Goal: Task Accomplishment & Management: Manage account settings

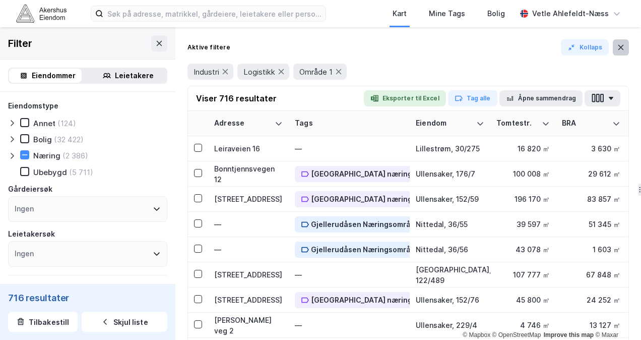
click at [623, 47] on icon at bounding box center [621, 47] width 8 height 8
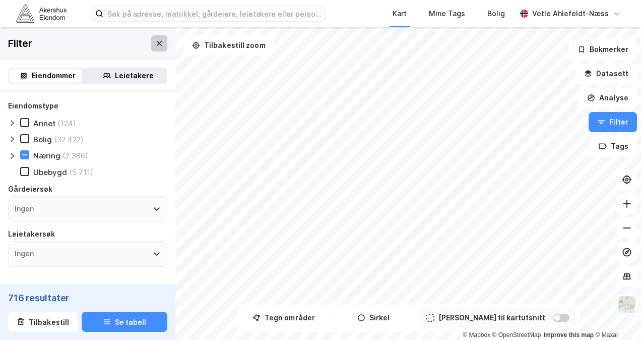
click at [155, 45] on icon at bounding box center [159, 43] width 8 height 8
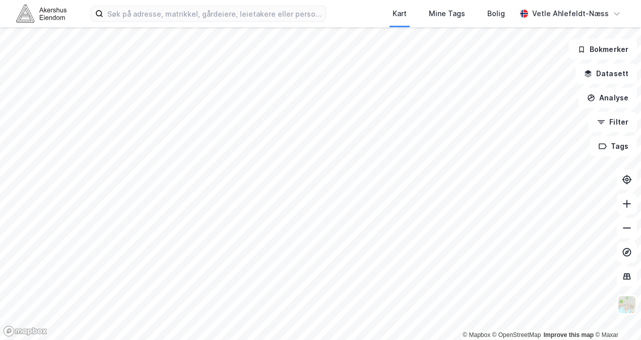
click at [44, 18] on img at bounding box center [41, 14] width 50 height 18
click at [51, 14] on img at bounding box center [41, 14] width 50 height 18
click at [411, 146] on div at bounding box center [320, 170] width 641 height 340
click at [613, 124] on button "Filter" at bounding box center [613, 122] width 48 height 20
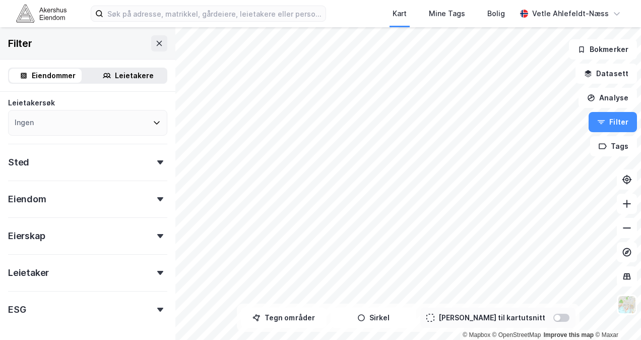
scroll to position [133, 0]
click at [67, 159] on div "Sted" at bounding box center [87, 156] width 159 height 29
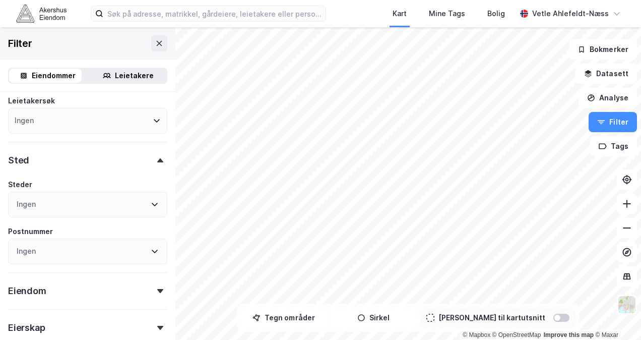
click at [66, 206] on div "Ingen" at bounding box center [87, 205] width 159 height 26
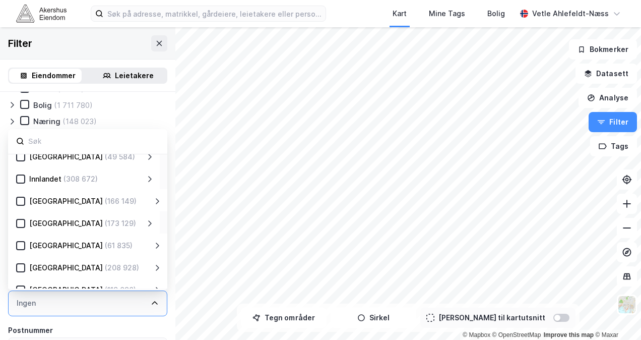
scroll to position [199, 0]
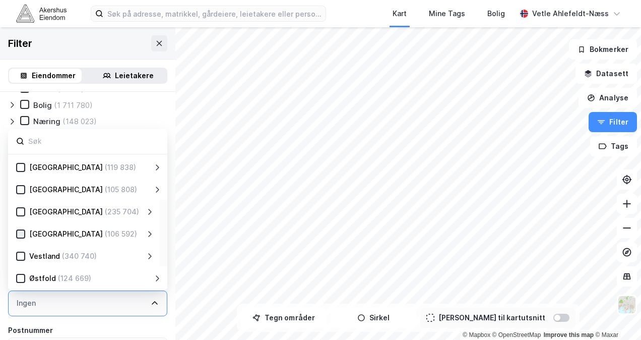
click at [20, 237] on icon at bounding box center [20, 233] width 7 height 7
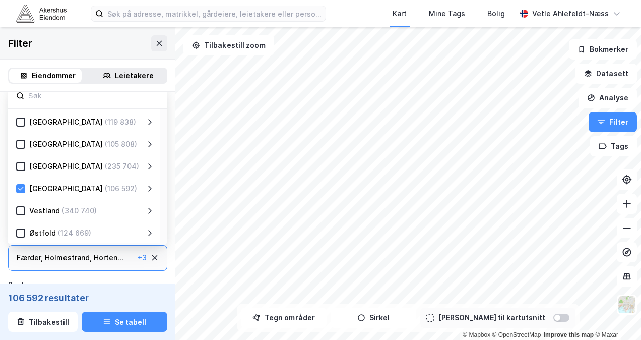
scroll to position [183, 0]
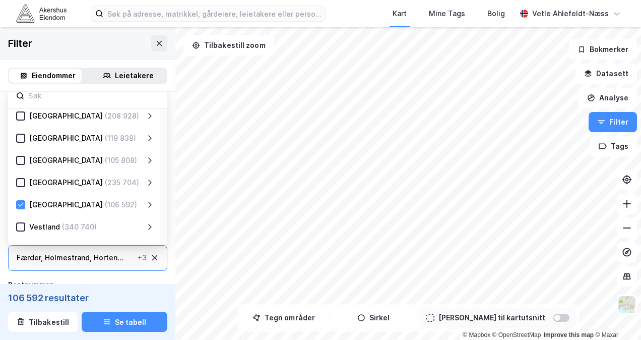
click at [123, 137] on div "Telemark (119 838)" at bounding box center [85, 138] width 121 height 12
click at [151, 138] on icon at bounding box center [150, 138] width 8 height 8
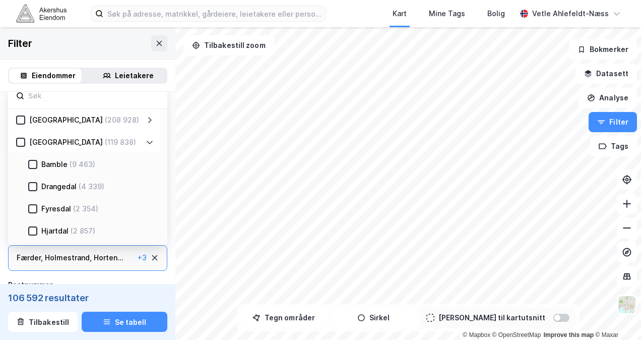
scroll to position [178, 0]
click at [136, 141] on div "Telemark (119 838)" at bounding box center [85, 143] width 121 height 12
click at [148, 142] on icon at bounding box center [150, 143] width 8 height 8
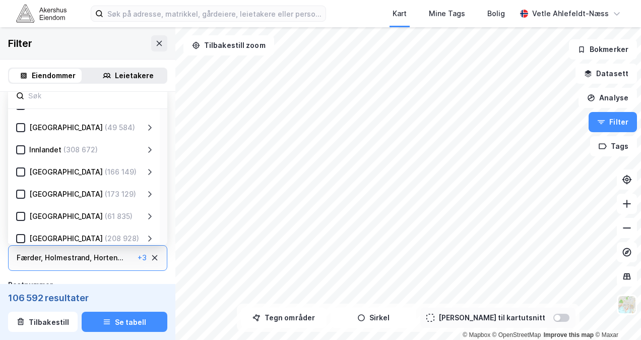
scroll to position [0, 0]
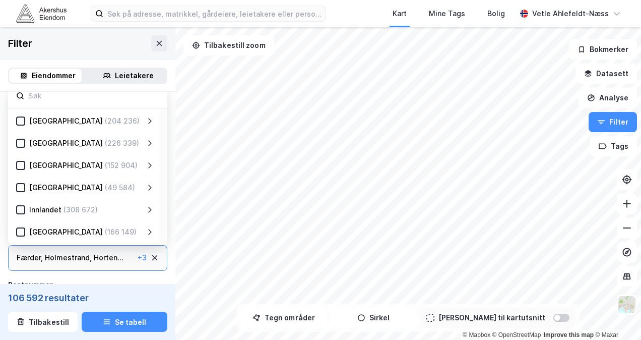
click at [89, 280] on div "Postnummer" at bounding box center [87, 285] width 159 height 12
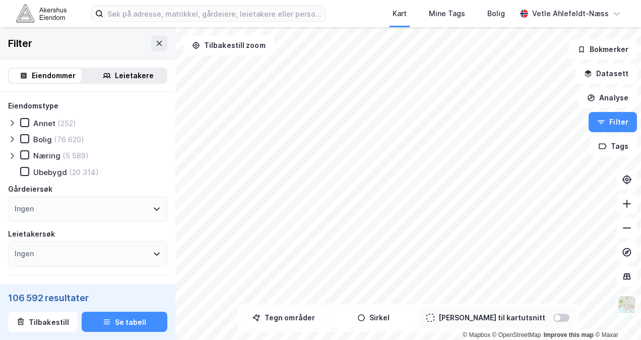
click at [12, 157] on icon at bounding box center [12, 156] width 3 height 6
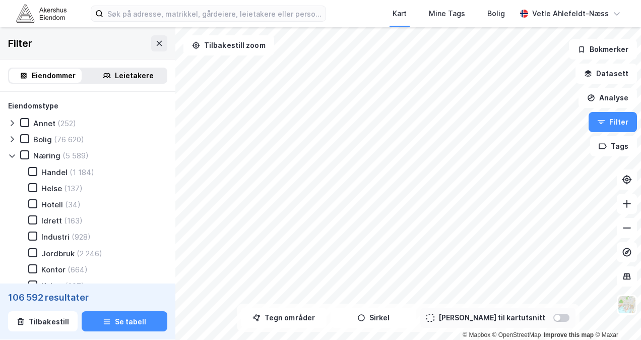
scroll to position [45, 0]
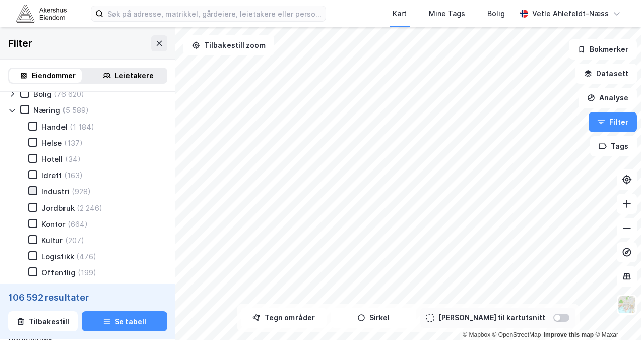
click at [34, 194] on icon at bounding box center [32, 190] width 7 height 7
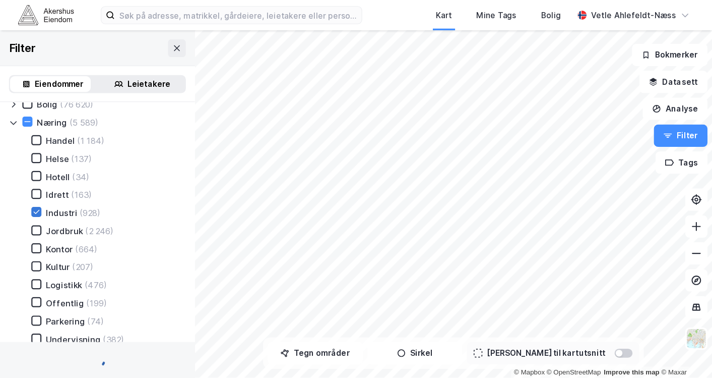
scroll to position [103, 0]
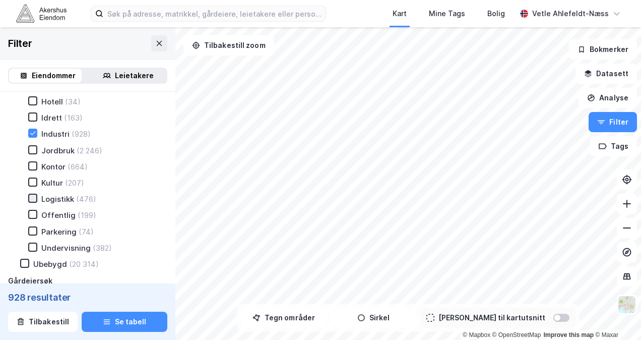
click at [36, 200] on div at bounding box center [32, 198] width 9 height 9
drag, startPoint x: 603, startPoint y: 12, endPoint x: 106, endPoint y: 45, distance: 498.3
click at [106, 45] on div "Filter" at bounding box center [87, 43] width 175 height 32
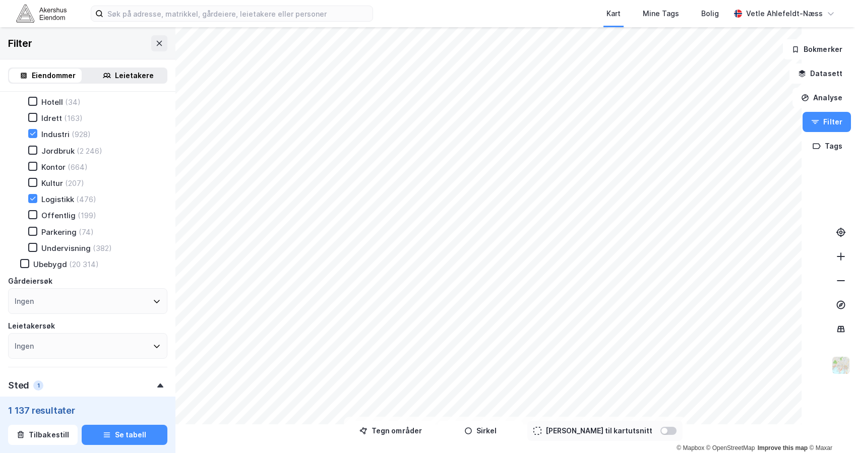
scroll to position [102, 0]
click at [641, 123] on button "Filter" at bounding box center [827, 122] width 48 height 20
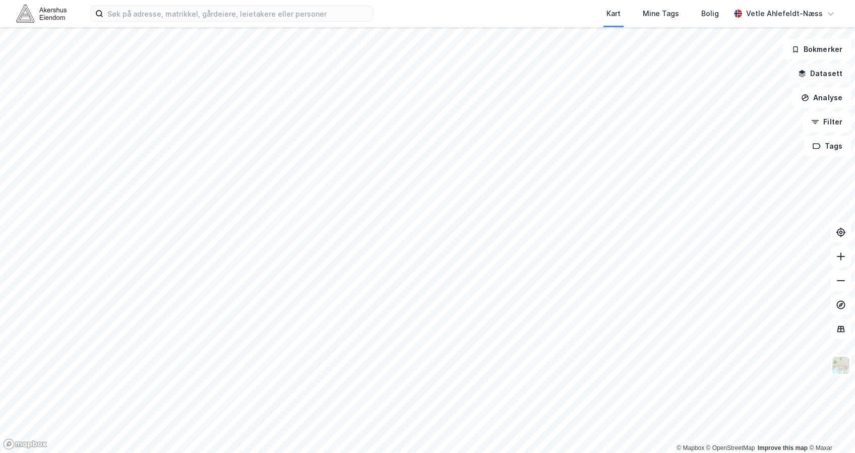
click at [641, 67] on button "Datasett" at bounding box center [821, 74] width 62 height 20
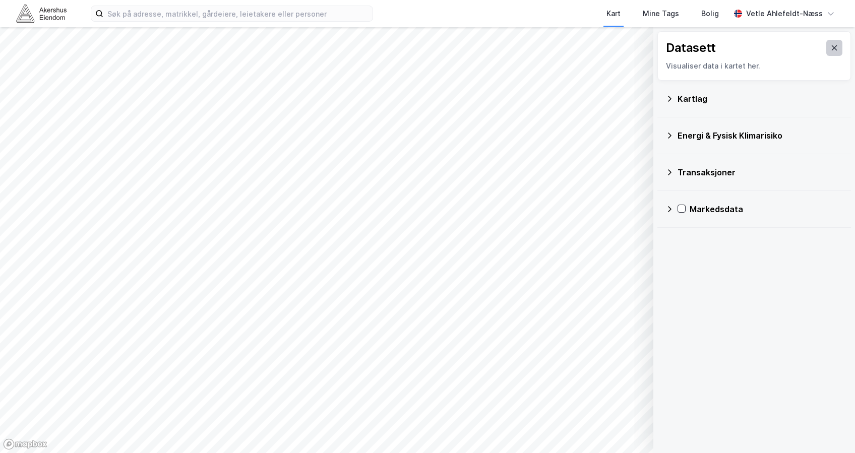
click at [641, 45] on icon at bounding box center [834, 48] width 8 height 8
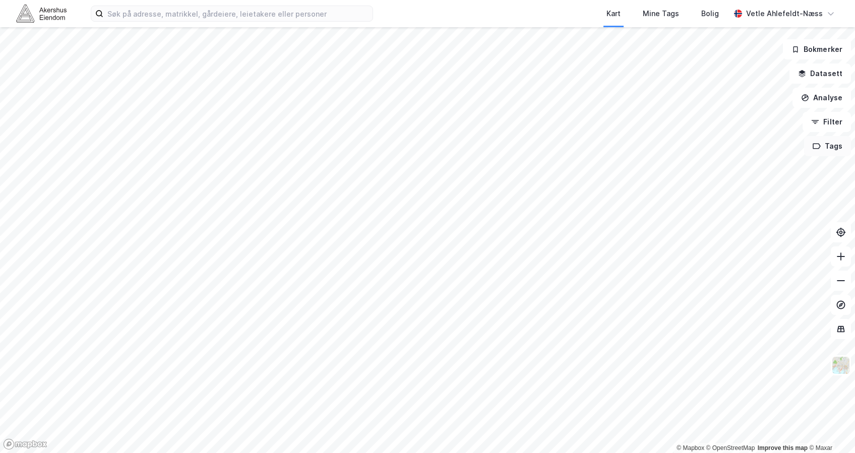
click at [641, 144] on button "Tags" at bounding box center [827, 146] width 47 height 20
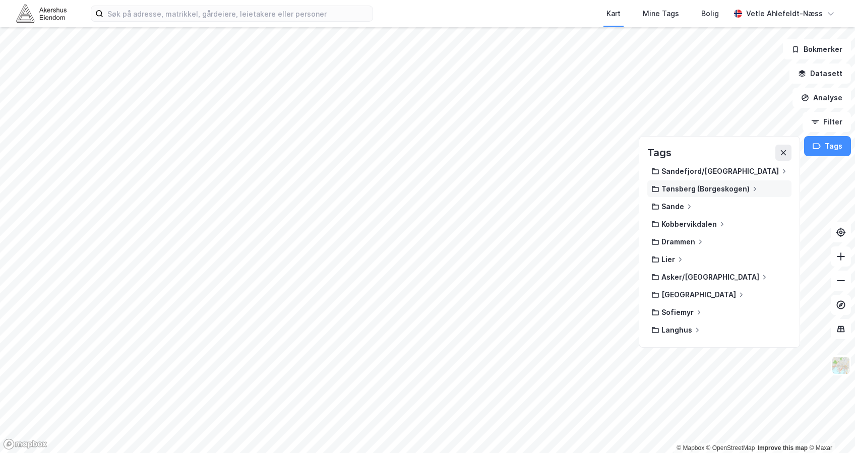
click at [641, 194] on div "Tønsberg (Borgeskogen)" at bounding box center [719, 189] width 144 height 17
click at [641, 190] on div "Tønsberg (Borgeskogen)" at bounding box center [719, 189] width 136 height 9
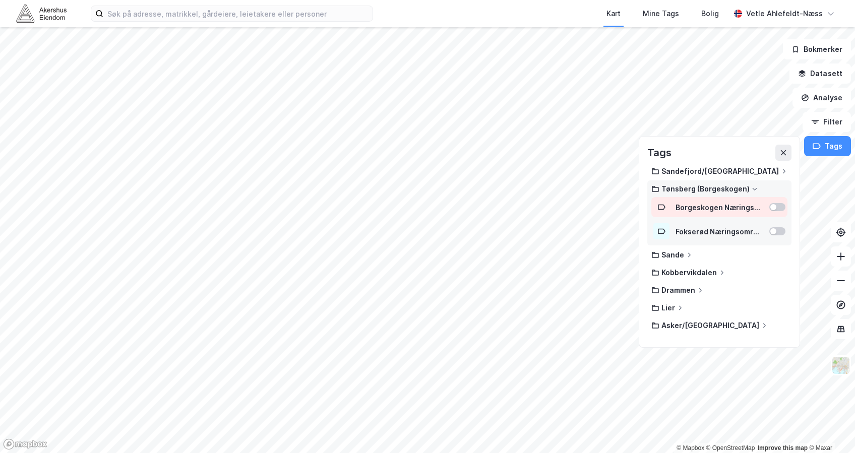
click at [641, 206] on div at bounding box center [777, 207] width 16 height 8
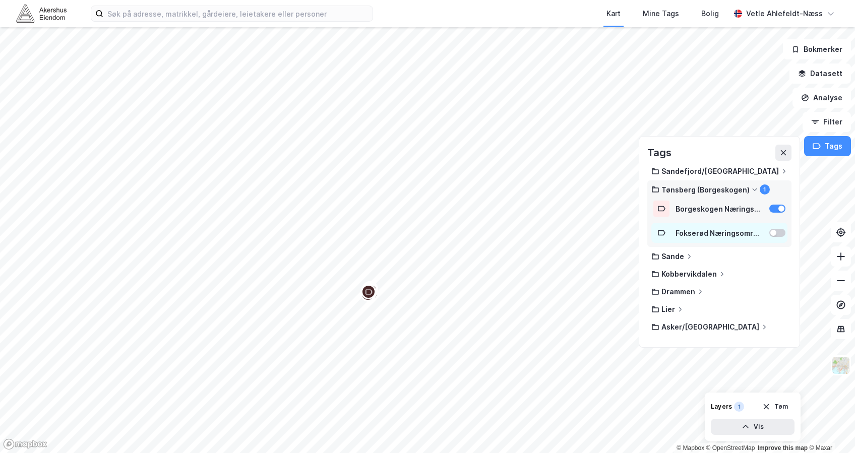
click at [641, 230] on div at bounding box center [773, 233] width 6 height 6
click at [641, 186] on div "Tønsberg (Borgeskogen)" at bounding box center [706, 190] width 88 height 9
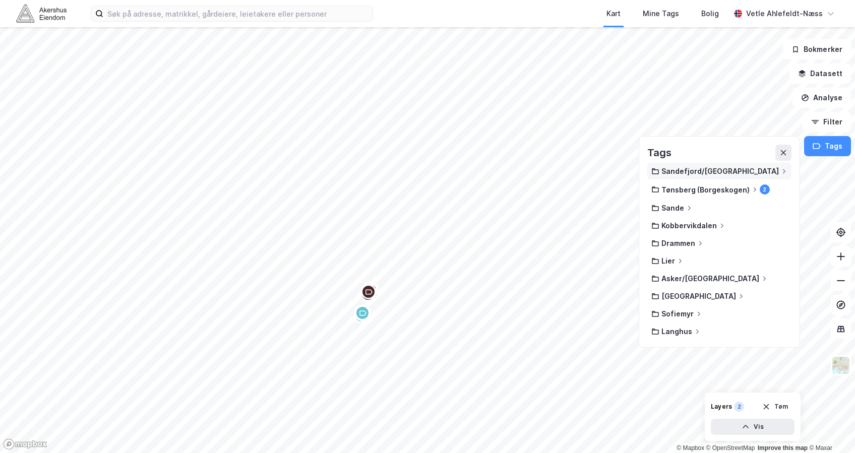
click at [641, 168] on icon at bounding box center [784, 171] width 6 height 6
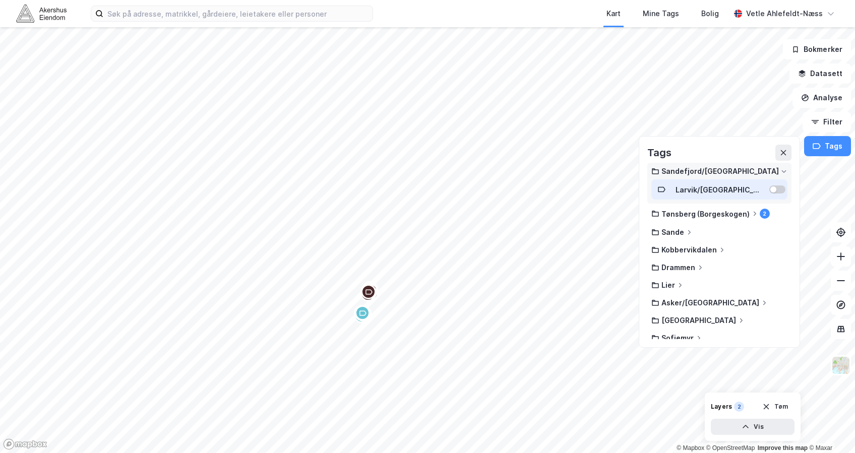
click at [641, 191] on div at bounding box center [773, 190] width 6 height 6
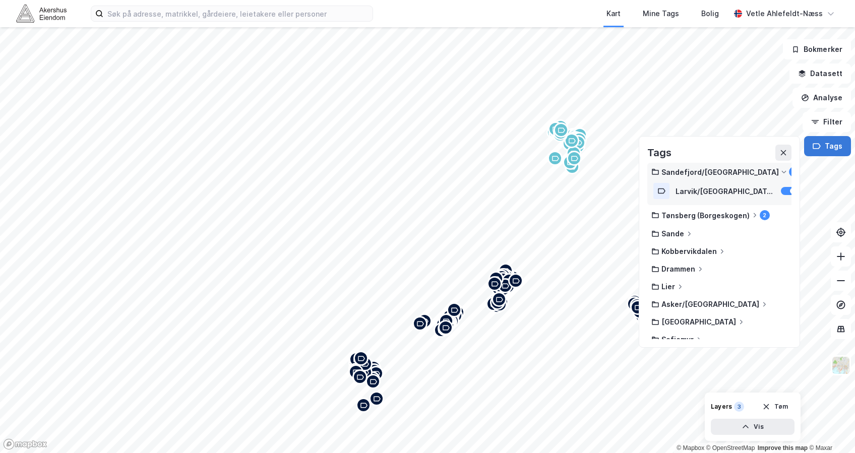
click at [641, 146] on button "Tags" at bounding box center [827, 146] width 47 height 20
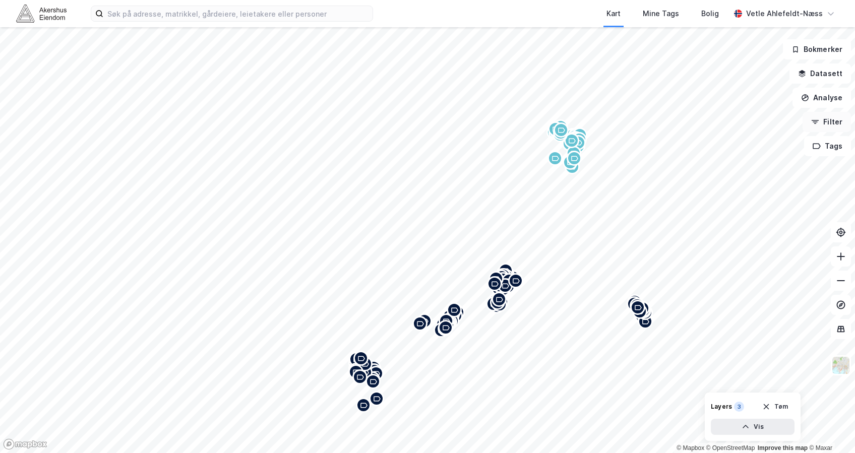
click at [641, 125] on button "Filter" at bounding box center [827, 122] width 48 height 20
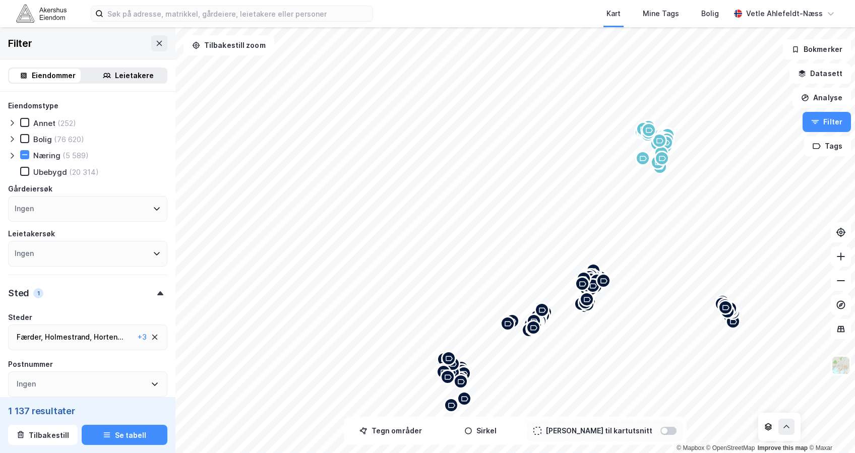
click at [38, 339] on div "1 137 resultater Tilbakestill Se tabell" at bounding box center [87, 425] width 175 height 56
click at [36, 339] on button "Tilbakestill" at bounding box center [43, 435] width 70 height 20
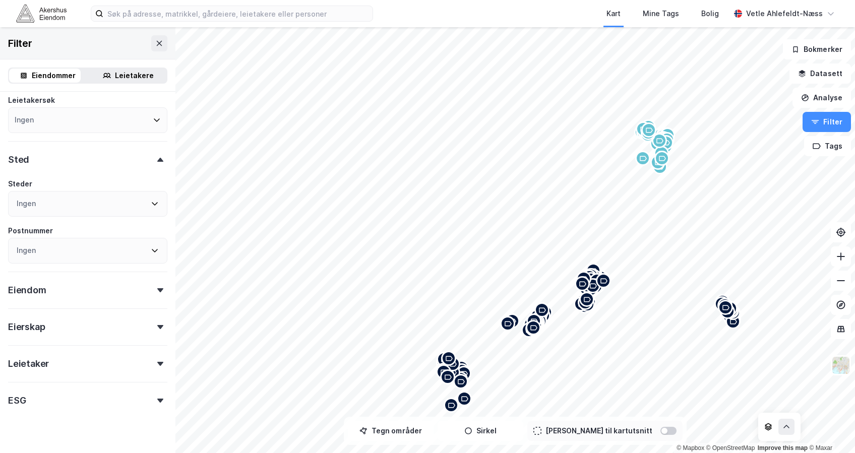
scroll to position [133, 0]
click at [77, 248] on div "Ingen" at bounding box center [87, 251] width 159 height 26
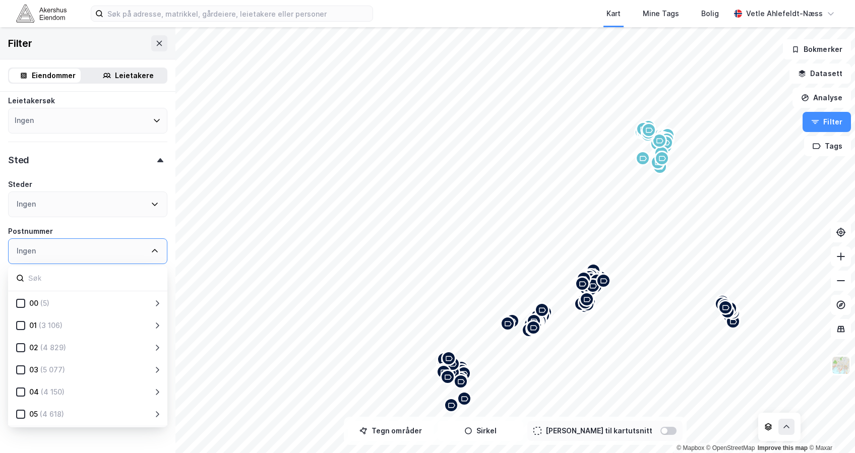
click at [130, 255] on div "Ingen" at bounding box center [87, 251] width 159 height 26
click at [641, 24] on div "Mine Tags" at bounding box center [661, 13] width 58 height 27
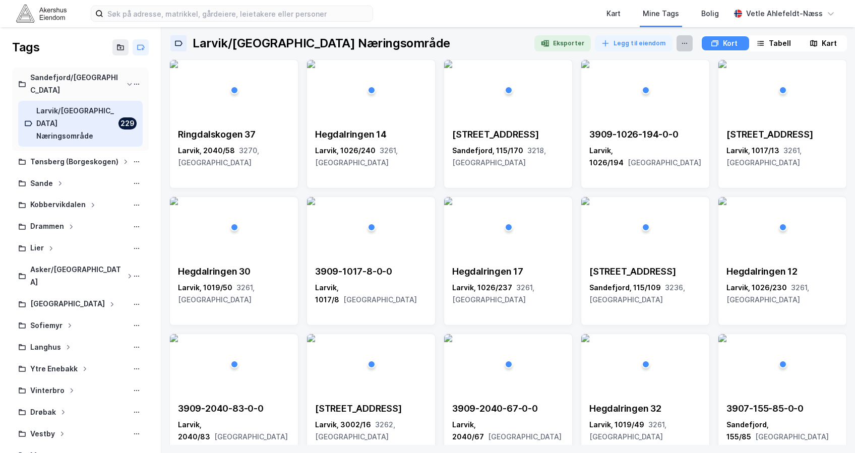
click at [641, 40] on icon at bounding box center [685, 43] width 8 height 8
click at [640, 37] on button "Legg til eiendom" at bounding box center [634, 43] width 78 height 16
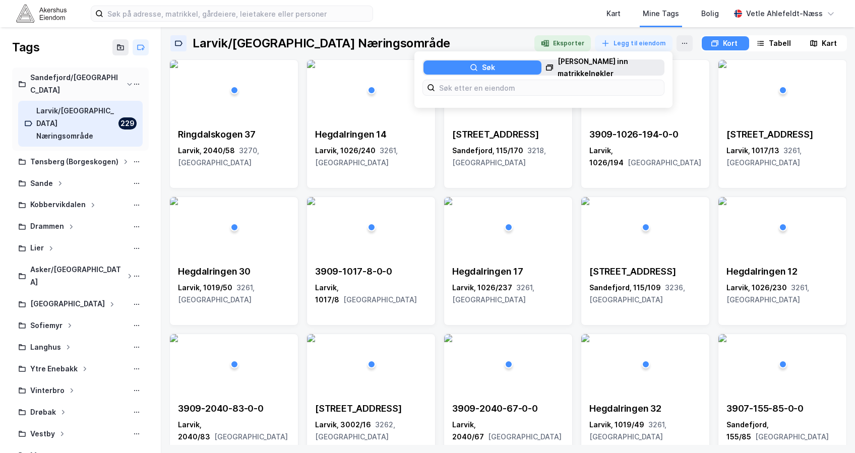
click at [590, 63] on div "[PERSON_NAME] inn matrikkelnøkler" at bounding box center [611, 67] width 106 height 24
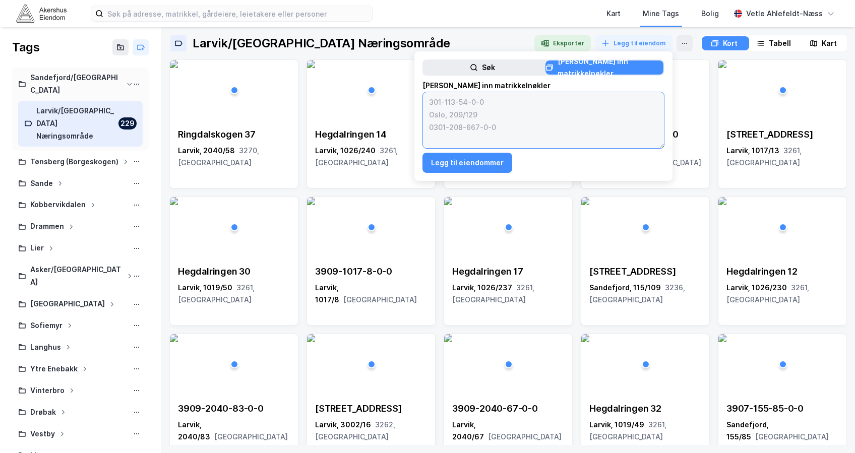
click at [496, 123] on textarea at bounding box center [543, 120] width 241 height 56
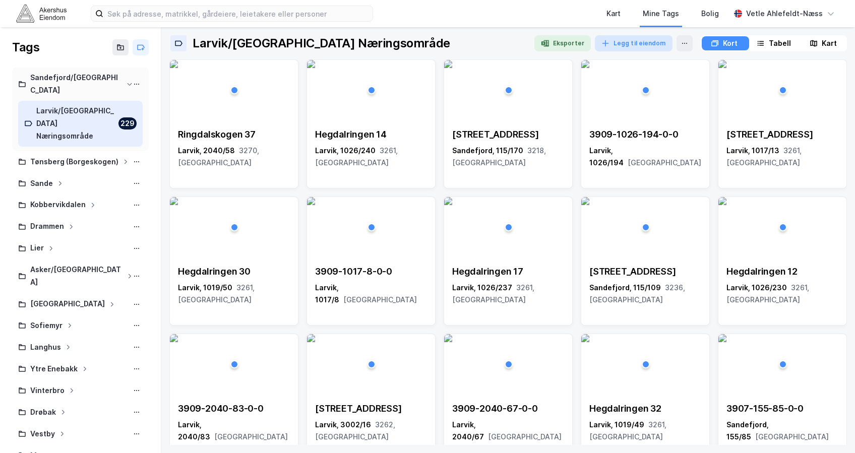
click at [634, 45] on button "Legg til eiendom" at bounding box center [634, 43] width 78 height 16
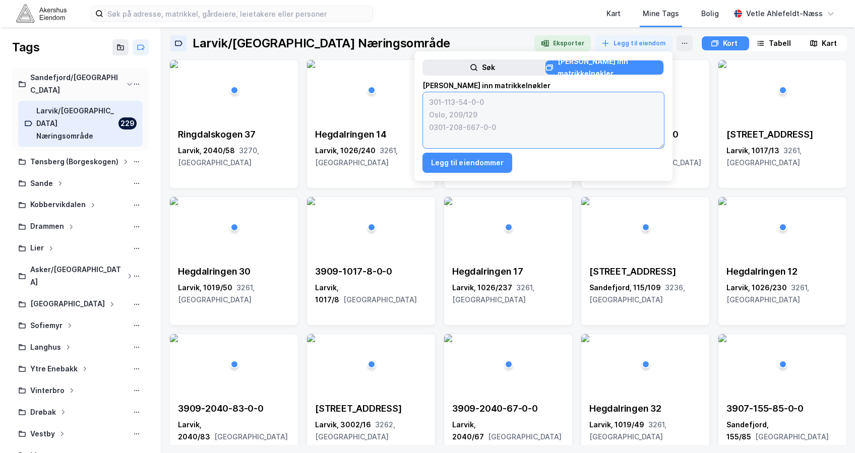
click at [503, 101] on textarea at bounding box center [543, 120] width 241 height 56
click at [480, 104] on textarea at bounding box center [543, 120] width 241 height 56
paste textarea "301-101-129-0-0 301-101-154-0-0 301-101-57-0-0 301-101-59-0-0 301-103-10-0-0 30…"
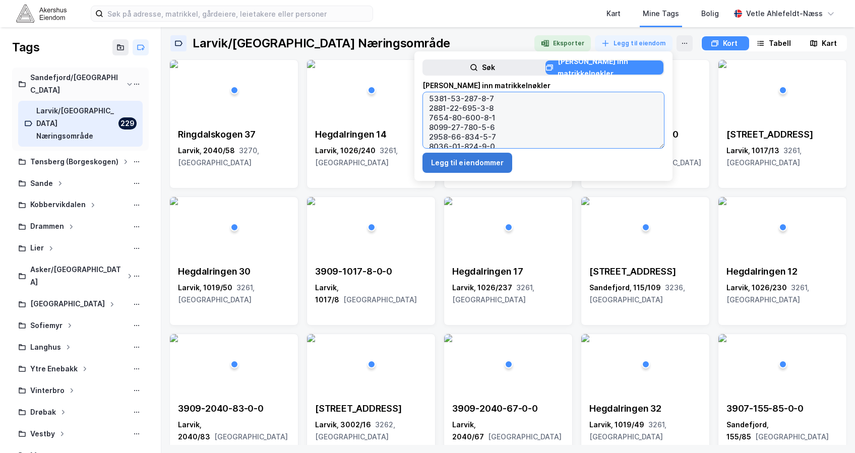
type textarea "301-101-129-0-0 301-101-154-0-0 301-101-57-0-0 301-101-59-0-0 301-103-10-0-0 30…"
click at [465, 163] on button "Legg til eiendommer" at bounding box center [468, 163] width 90 height 20
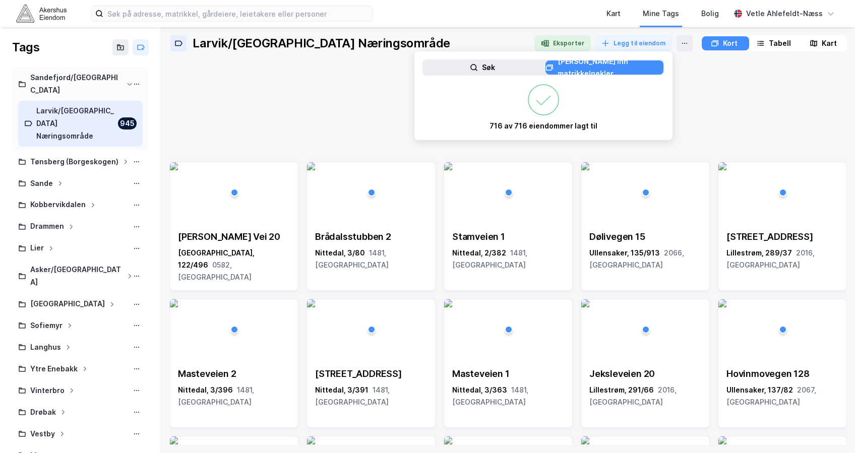
scroll to position [0, 0]
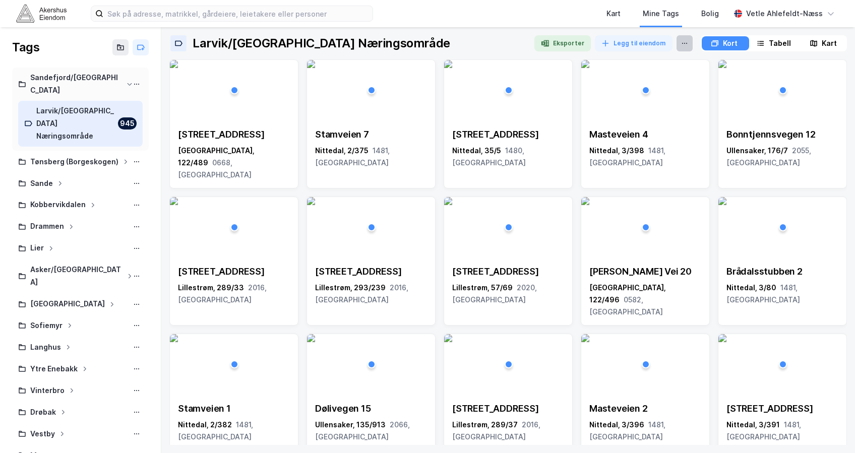
click at [641, 42] on icon at bounding box center [685, 43] width 8 height 8
click at [290, 75] on icon at bounding box center [287, 72] width 8 height 8
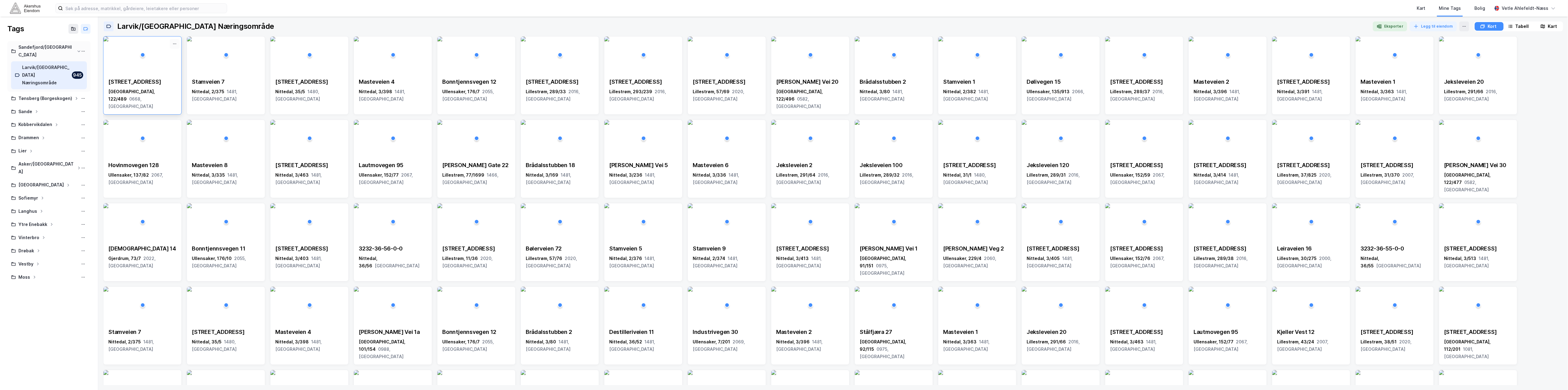
click at [171, 44] on button at bounding box center [175, 44] width 10 height 10
click at [168, 54] on div "Fjerne" at bounding box center [149, 55] width 61 height 10
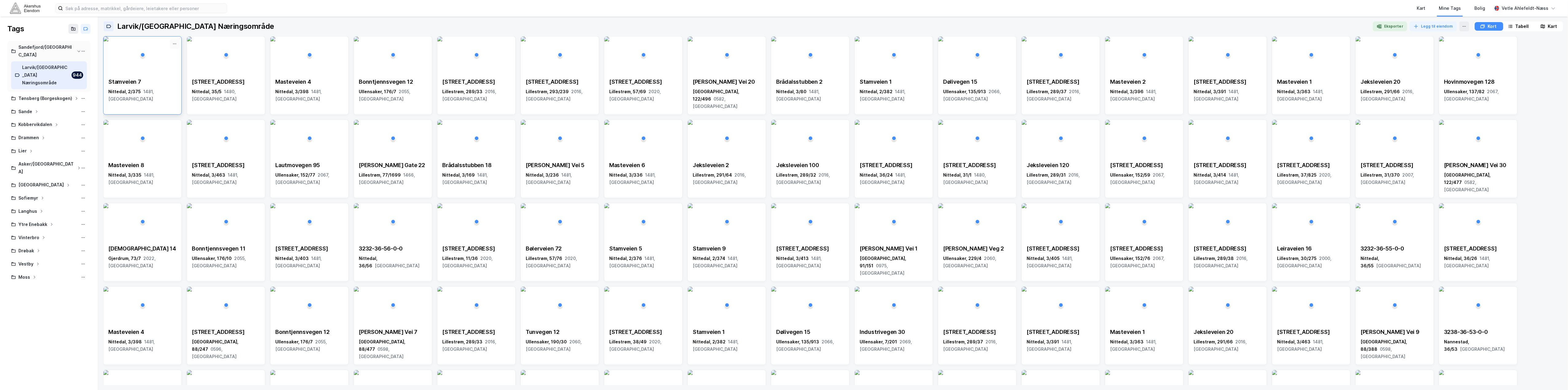
click at [173, 47] on button at bounding box center [175, 44] width 10 height 10
click at [108, 41] on img at bounding box center [106, 39] width 5 height 5
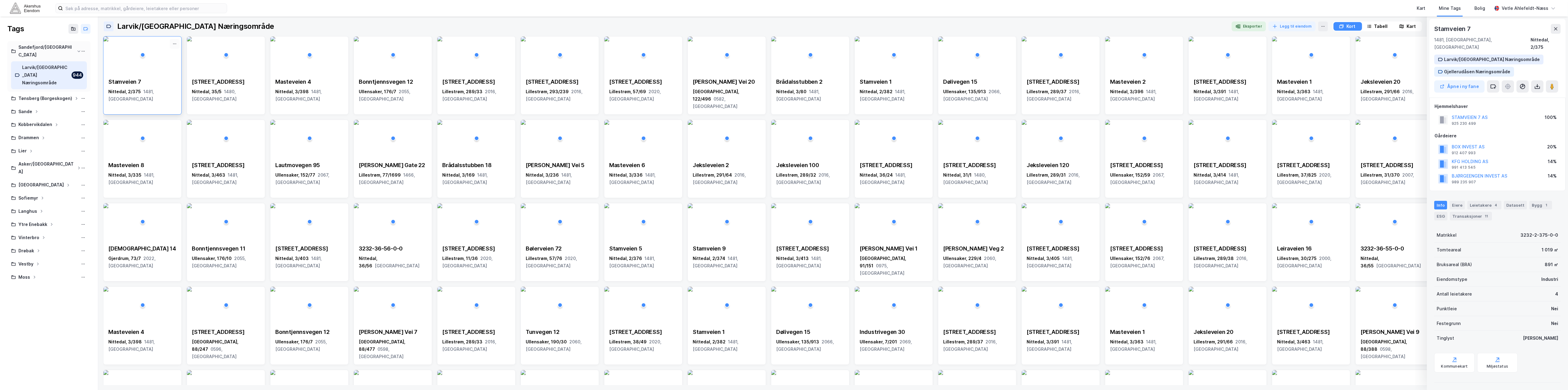
click at [176, 46] on icon at bounding box center [175, 44] width 5 height 5
click at [170, 55] on div "Fjerne" at bounding box center [149, 55] width 61 height 10
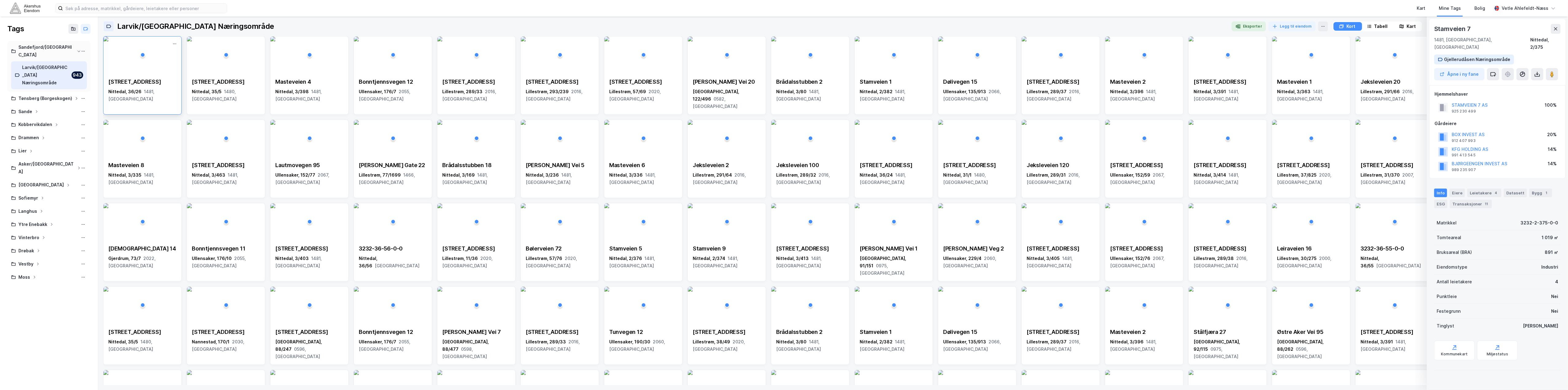
click at [160, 79] on div "[STREET_ADDRESS]" at bounding box center [142, 82] width 68 height 7
click at [236, 84] on div "[STREET_ADDRESS]" at bounding box center [226, 82] width 68 height 7
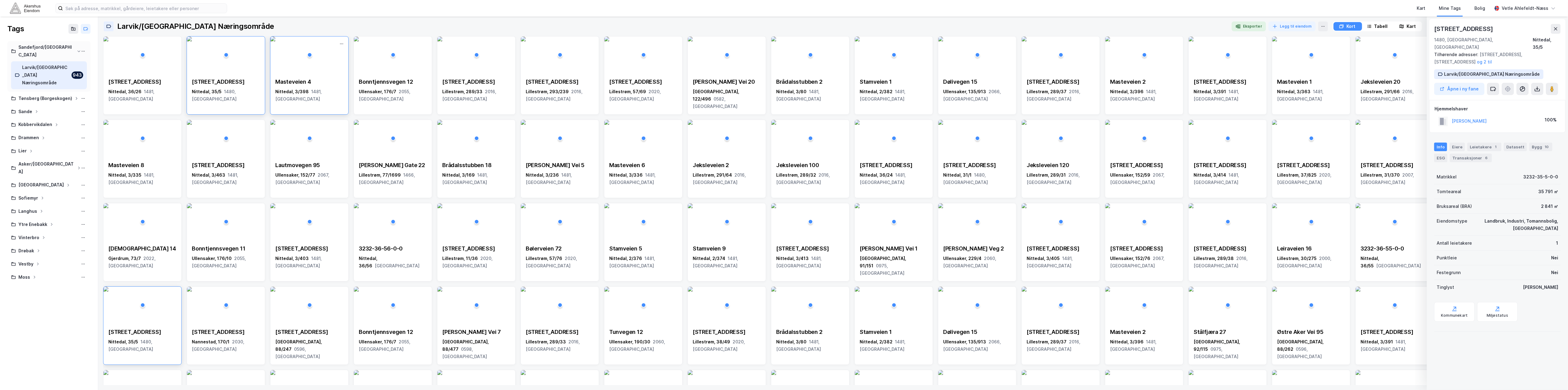
click at [286, 91] on div "Nittedal, 3/398 1481, [GEOGRAPHIC_DATA]" at bounding box center [309, 96] width 68 height 15
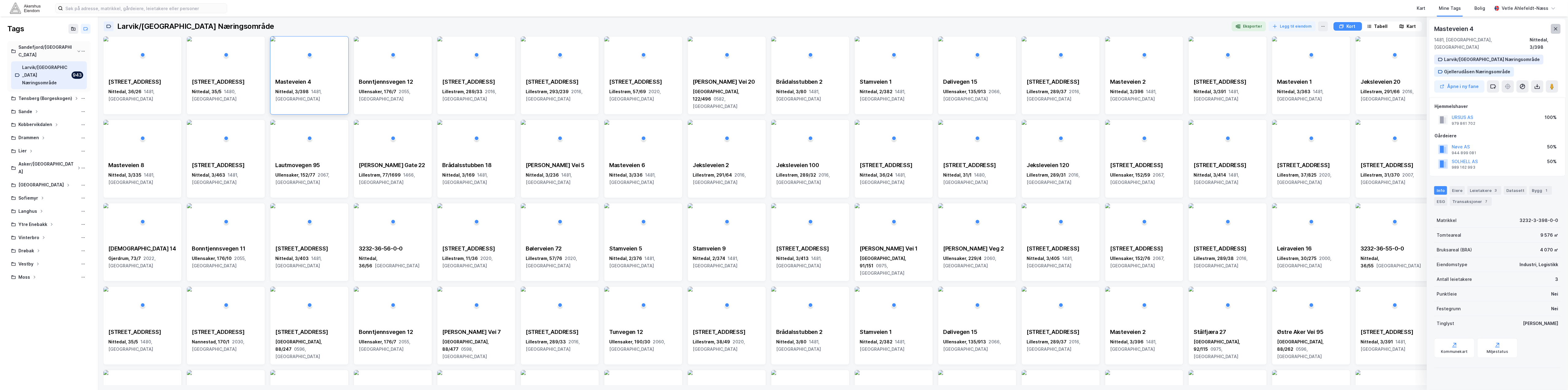
click at [390, 27] on icon at bounding box center [1556, 29] width 4 height 3
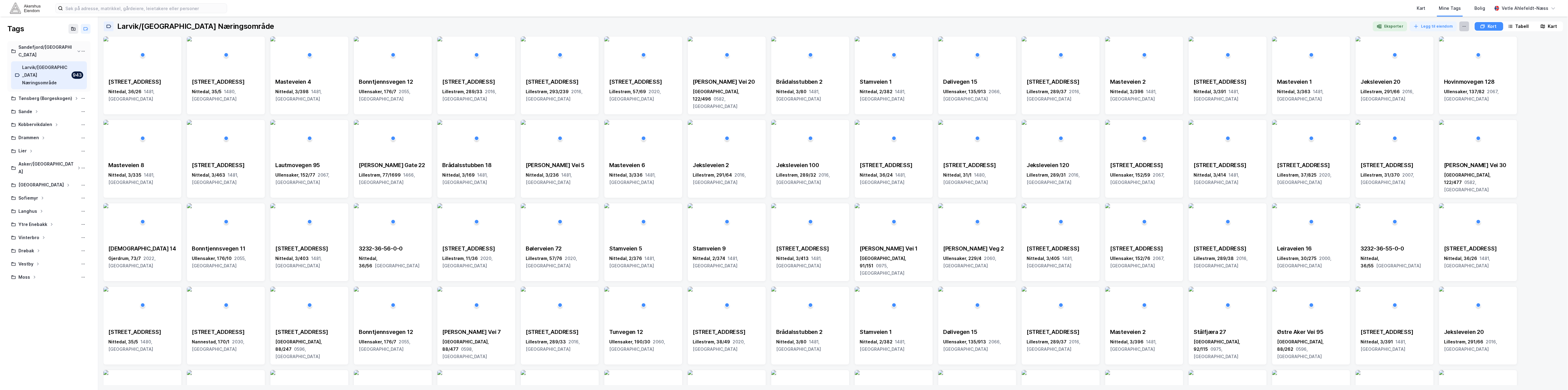
click at [390, 27] on button at bounding box center [1465, 26] width 10 height 10
click at [108, 41] on img at bounding box center [106, 39] width 5 height 5
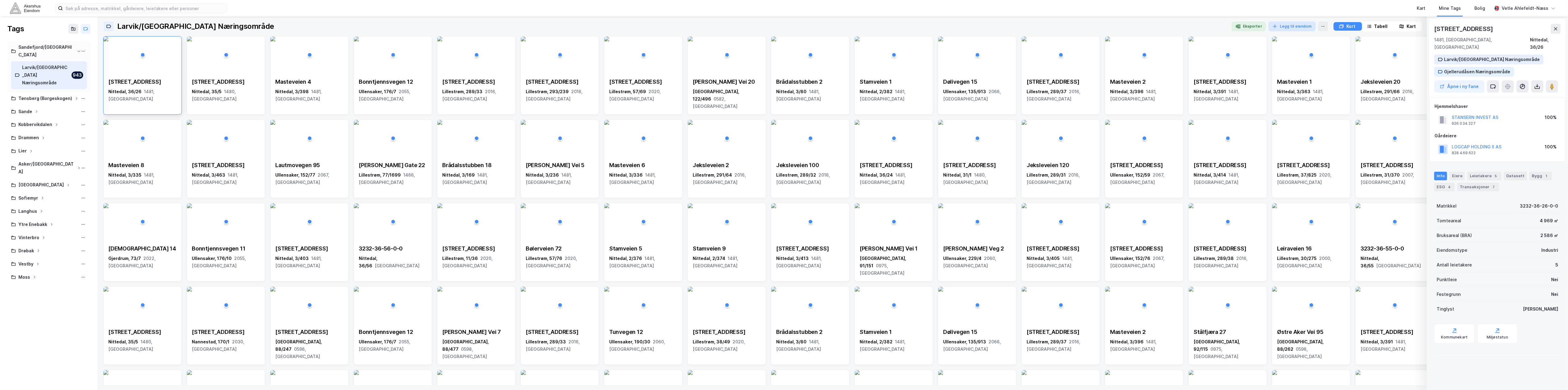
click at [390, 23] on button "Legg til eiendom" at bounding box center [1292, 26] width 47 height 10
click at [390, 38] on div "Søk" at bounding box center [1200, 41] width 72 height 9
click at [390, 29] on div "[STREET_ADDRESS]" at bounding box center [1497, 29] width 127 height 10
click at [390, 29] on icon at bounding box center [1556, 29] width 4 height 3
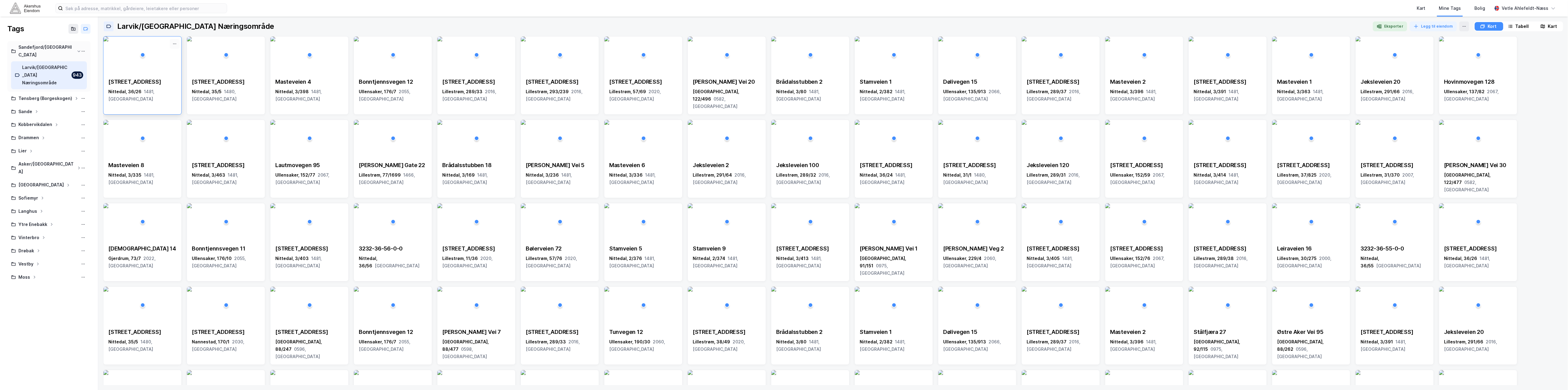
click at [170, 47] on button at bounding box center [175, 44] width 10 height 10
click at [172, 54] on div "Fjerne" at bounding box center [149, 55] width 61 height 10
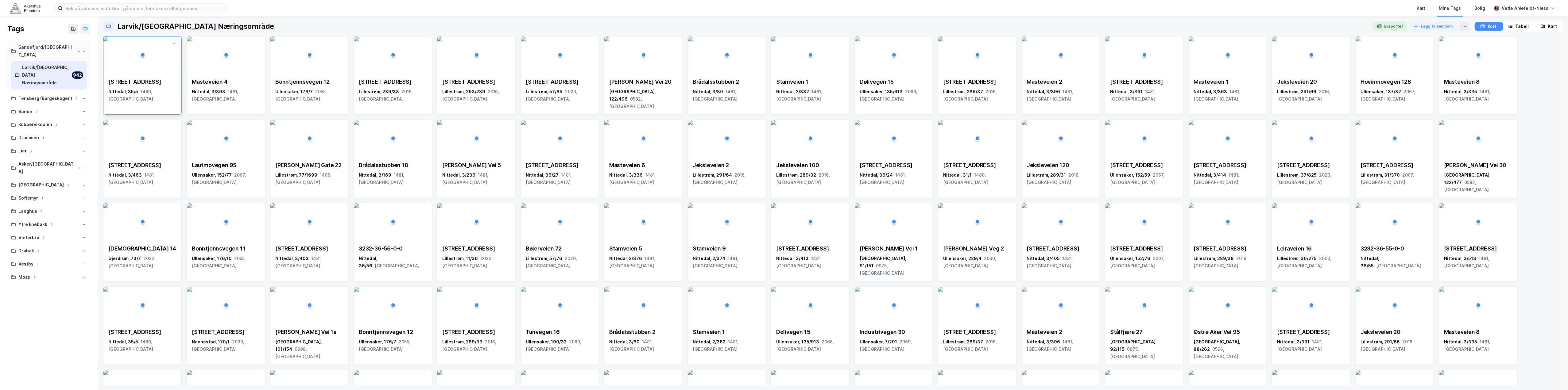
click at [174, 44] on icon at bounding box center [175, 44] width 5 height 5
click at [172, 52] on div "Fjerne" at bounding box center [149, 55] width 61 height 10
click at [0, 0] on icon at bounding box center [0, 0] width 0 height 0
click at [166, 57] on div "Fjerne" at bounding box center [149, 55] width 61 height 10
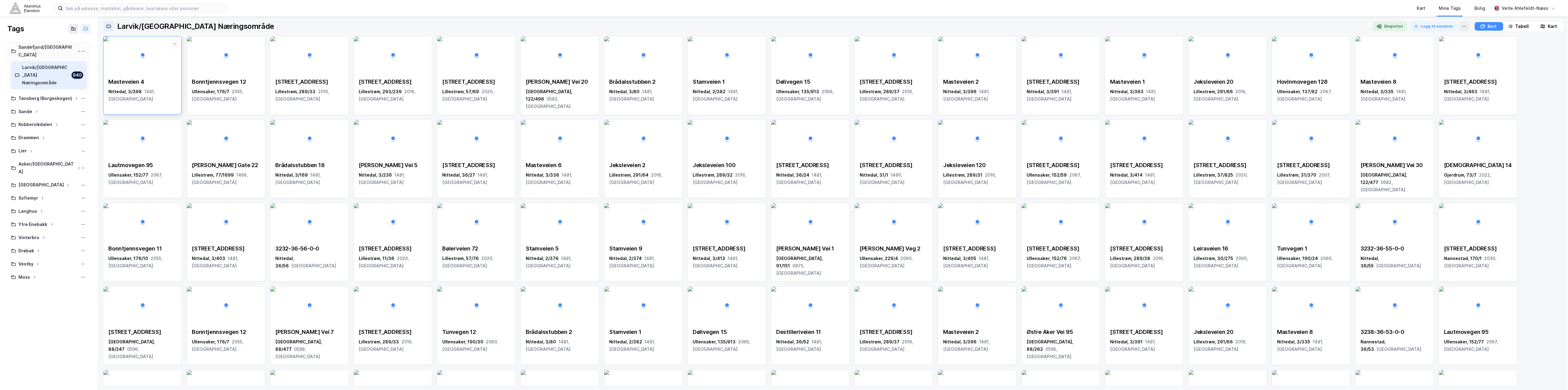
click at [172, 44] on icon at bounding box center [175, 44] width 5 height 5
click at [169, 54] on div "Fjerne" at bounding box center [149, 55] width 61 height 10
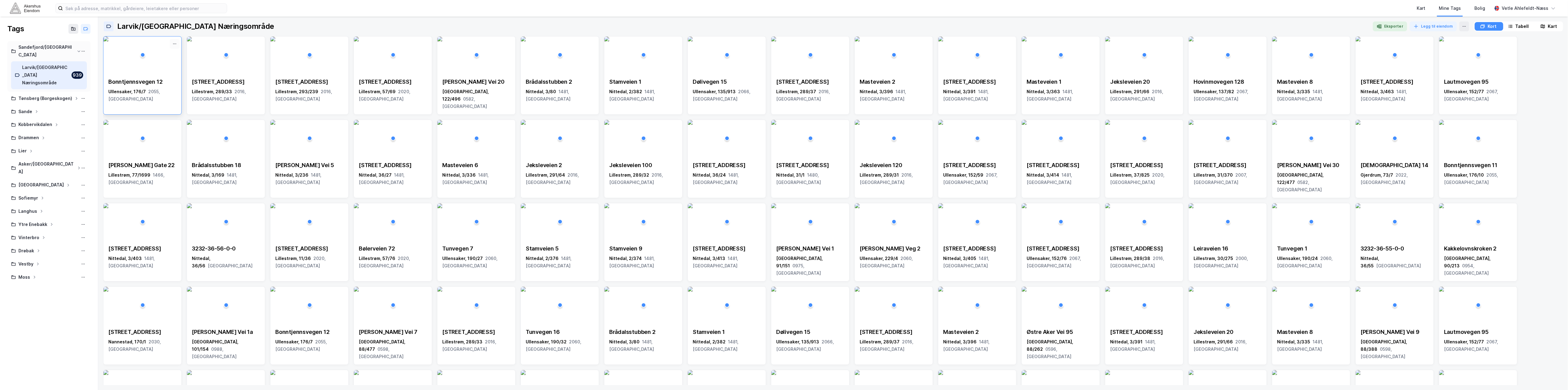
click at [177, 45] on button at bounding box center [175, 44] width 10 height 10
click at [108, 41] on img at bounding box center [106, 39] width 5 height 5
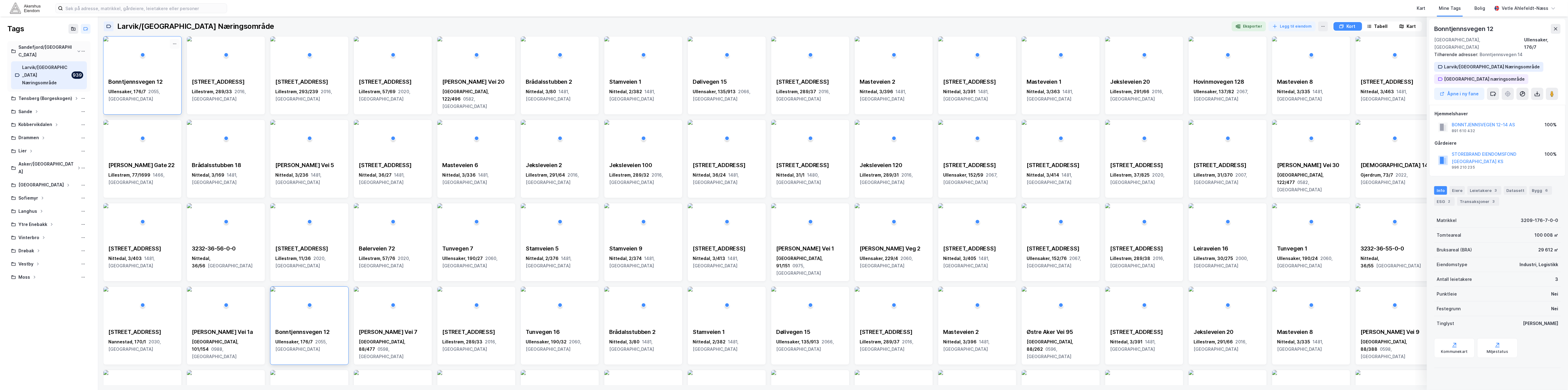
click at [174, 46] on icon at bounding box center [175, 44] width 5 height 5
click at [171, 55] on div "Fjerne" at bounding box center [149, 55] width 61 height 10
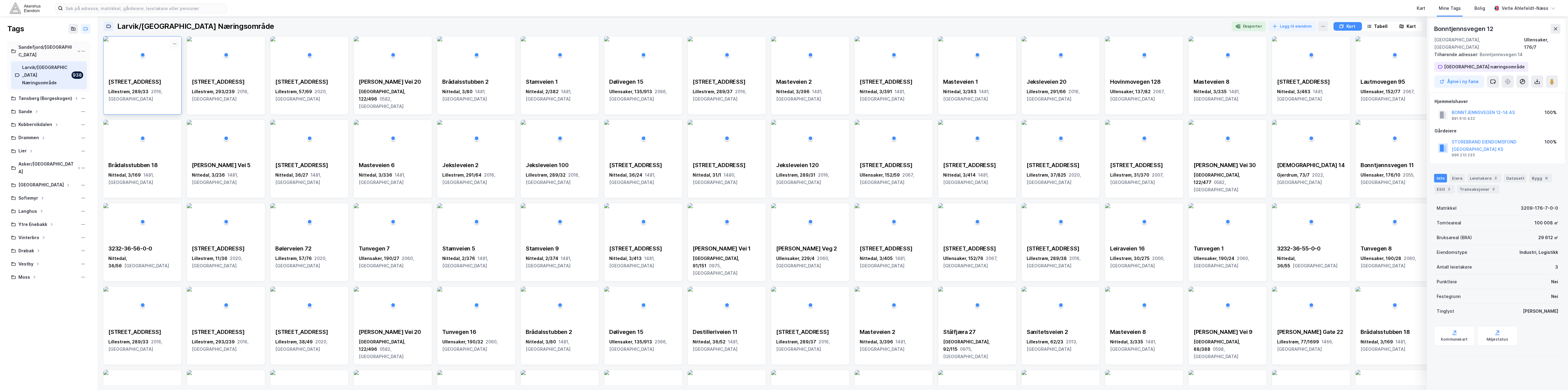
click at [175, 44] on icon at bounding box center [174, 44] width 1 height 1
click at [175, 47] on button at bounding box center [175, 44] width 10 height 10
click at [166, 52] on div "Fjerne" at bounding box center [149, 55] width 61 height 10
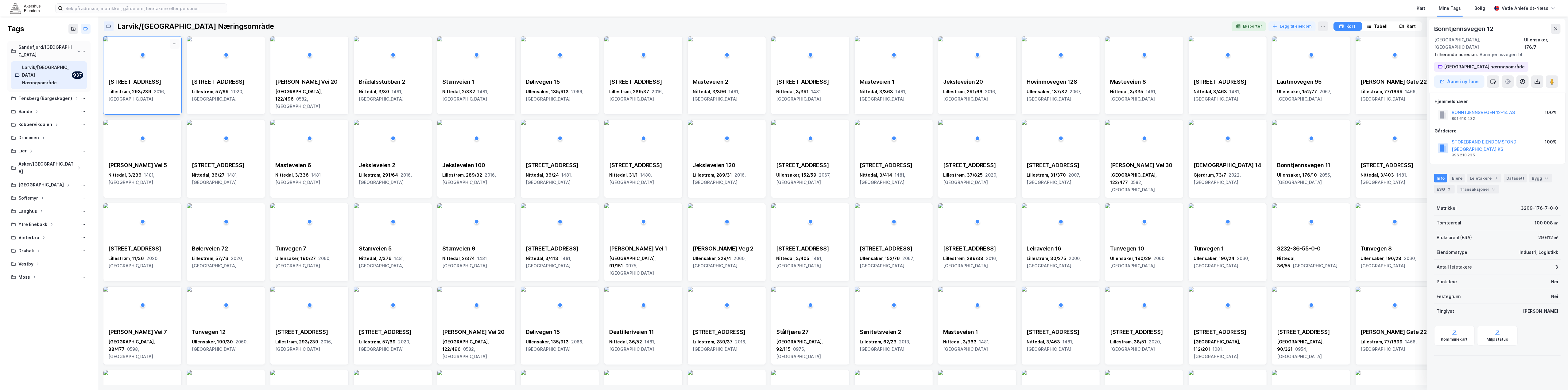
click at [176, 44] on icon at bounding box center [175, 44] width 5 height 5
drag, startPoint x: 175, startPoint y: 51, endPoint x: 176, endPoint y: 47, distance: 4.1
click at [176, 47] on button at bounding box center [175, 44] width 10 height 10
click at [153, 54] on div "Fjerne" at bounding box center [149, 55] width 61 height 10
click at [0, 0] on icon at bounding box center [0, 0] width 0 height 0
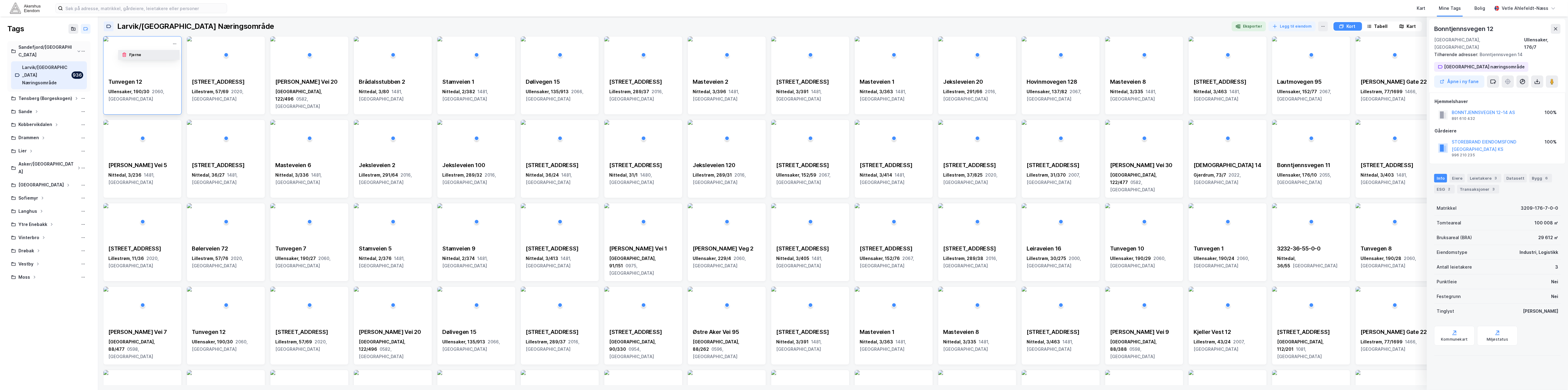
click at [164, 53] on div "Fjerne" at bounding box center [149, 55] width 61 height 10
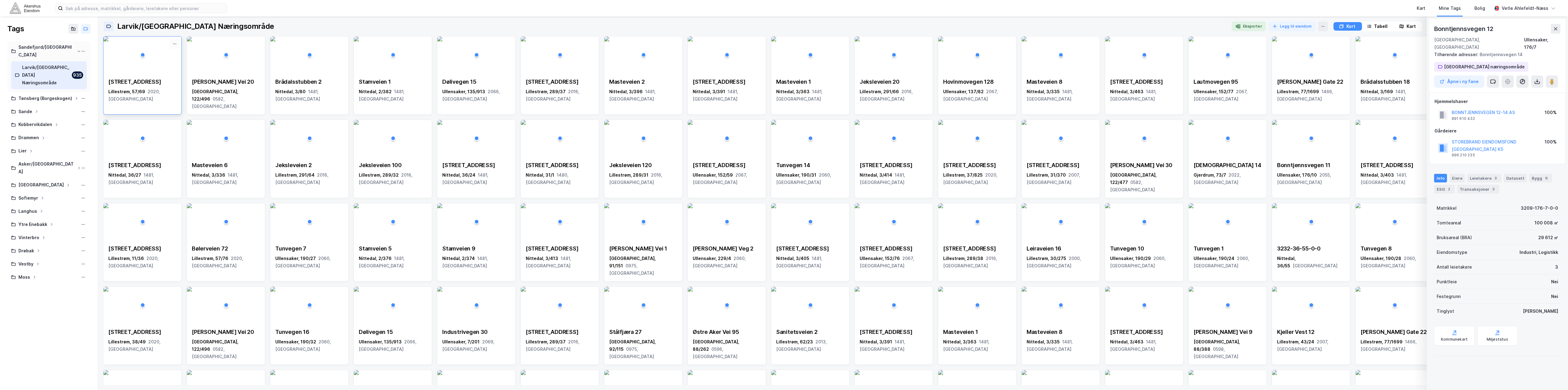
click at [172, 44] on icon at bounding box center [175, 44] width 5 height 5
click at [108, 41] on img at bounding box center [106, 39] width 5 height 5
click at [176, 46] on icon at bounding box center [175, 44] width 5 height 5
click at [169, 55] on div "Fjerne" at bounding box center [149, 55] width 61 height 10
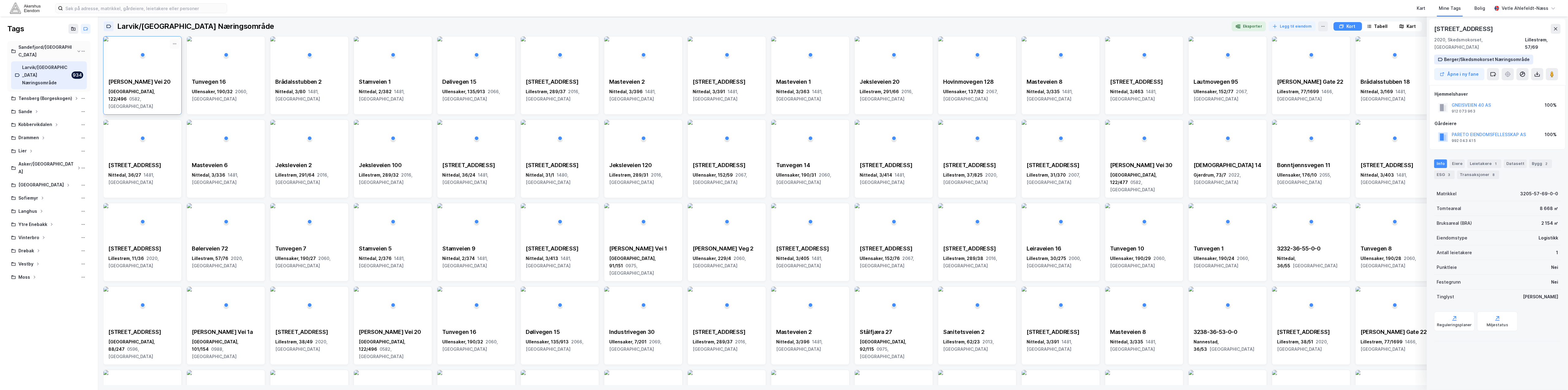
click at [175, 46] on icon at bounding box center [175, 44] width 5 height 5
click at [174, 45] on icon at bounding box center [175, 44] width 5 height 5
click at [165, 53] on div "Fjerne" at bounding box center [149, 55] width 61 height 10
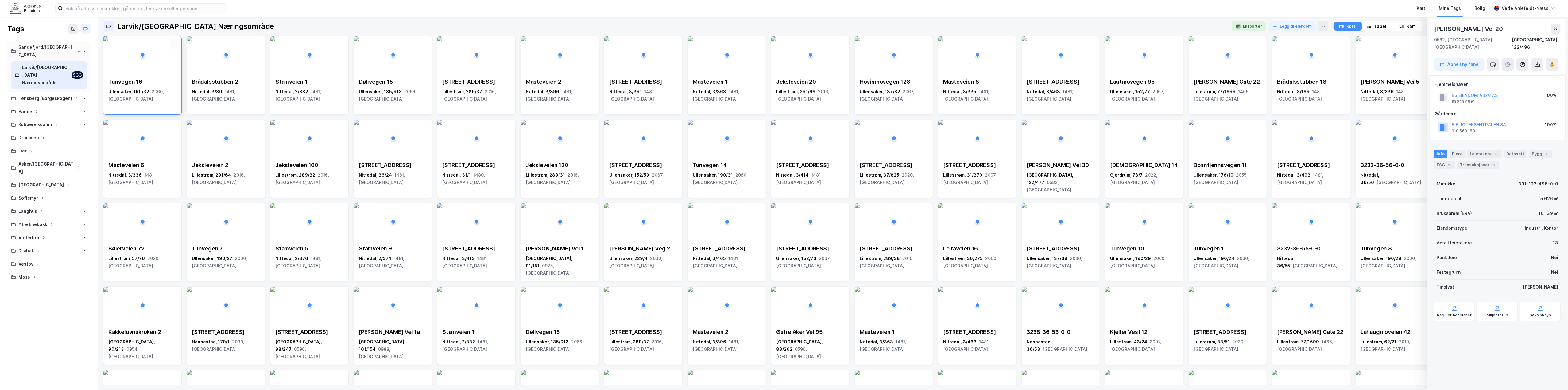
click at [177, 44] on icon at bounding box center [175, 44] width 5 height 5
click at [108, 41] on img at bounding box center [106, 39] width 5 height 5
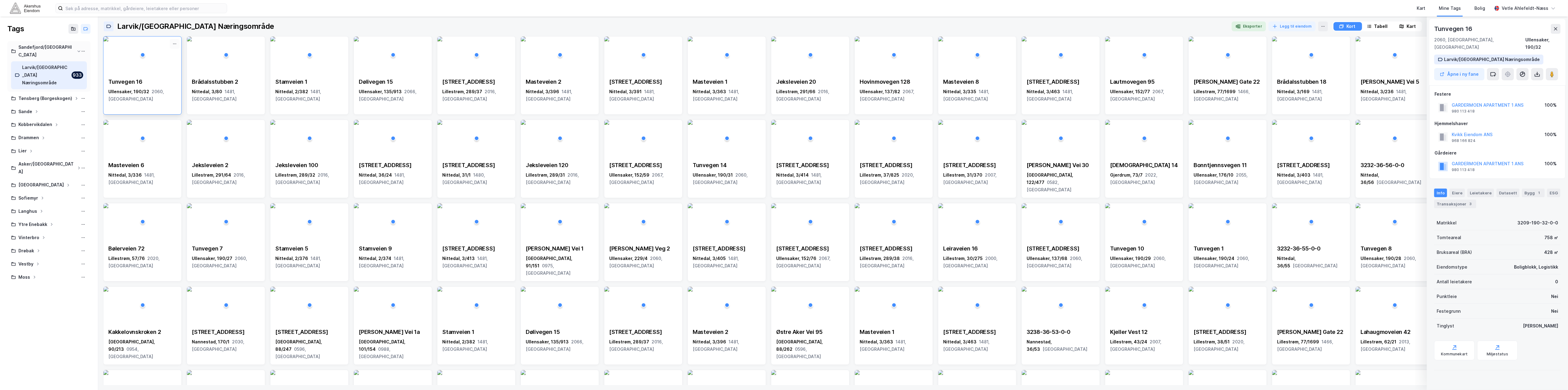
click at [176, 43] on icon at bounding box center [175, 44] width 5 height 5
click at [165, 53] on div "Fjerne" at bounding box center [149, 55] width 61 height 10
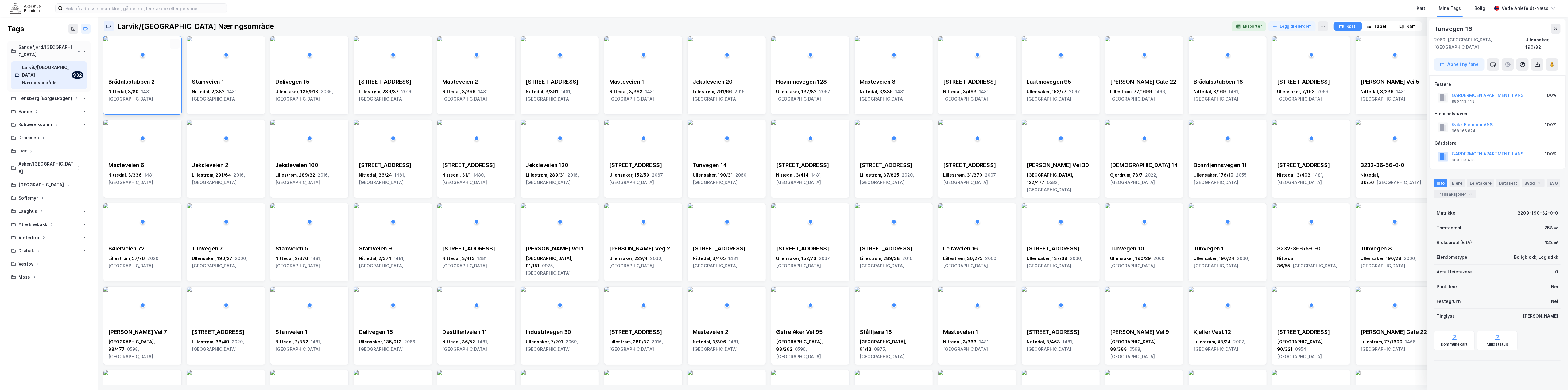
click at [173, 46] on icon at bounding box center [175, 44] width 5 height 5
click at [175, 44] on icon at bounding box center [175, 44] width 5 height 5
click at [175, 52] on div "Fjerne" at bounding box center [149, 55] width 61 height 10
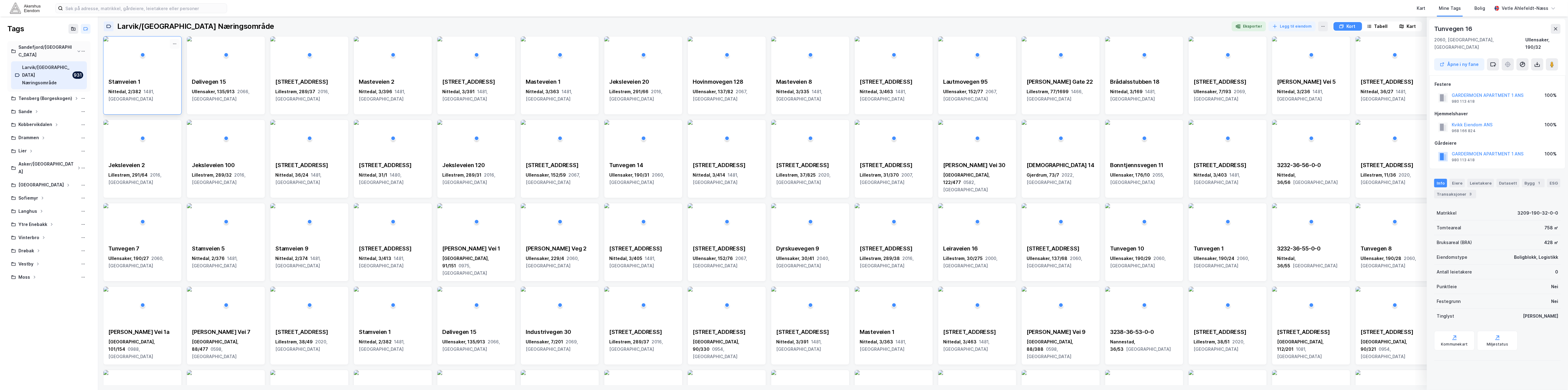
click at [178, 44] on button at bounding box center [175, 44] width 10 height 10
click at [108, 41] on img at bounding box center [106, 39] width 5 height 5
click at [177, 44] on icon at bounding box center [175, 44] width 5 height 5
click at [169, 51] on div "Fjerne" at bounding box center [149, 55] width 61 height 10
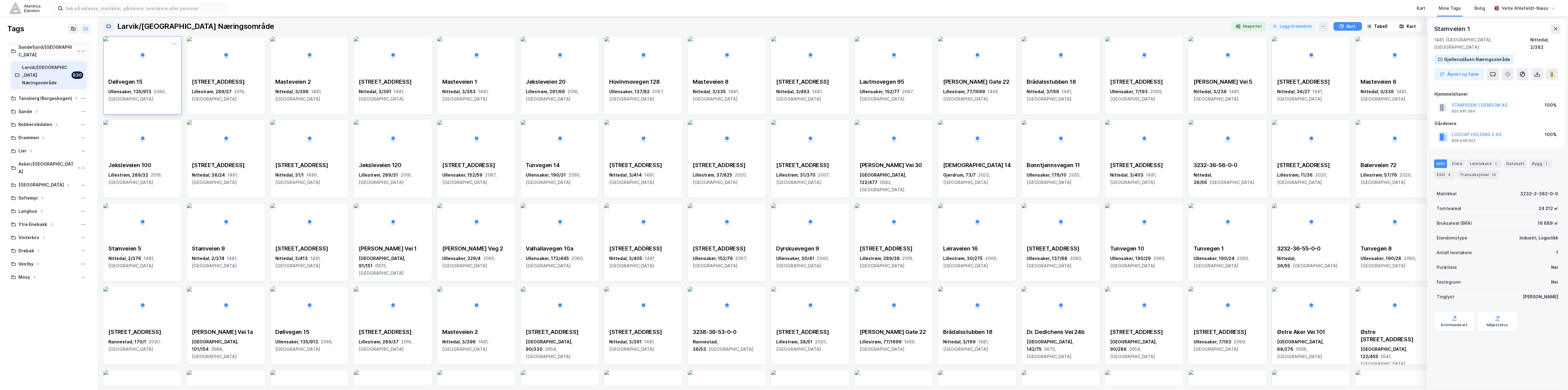
click at [176, 46] on icon at bounding box center [175, 44] width 5 height 5
click at [176, 44] on icon at bounding box center [175, 44] width 1 height 1
click at [165, 54] on div "Fjerne" at bounding box center [149, 55] width 61 height 10
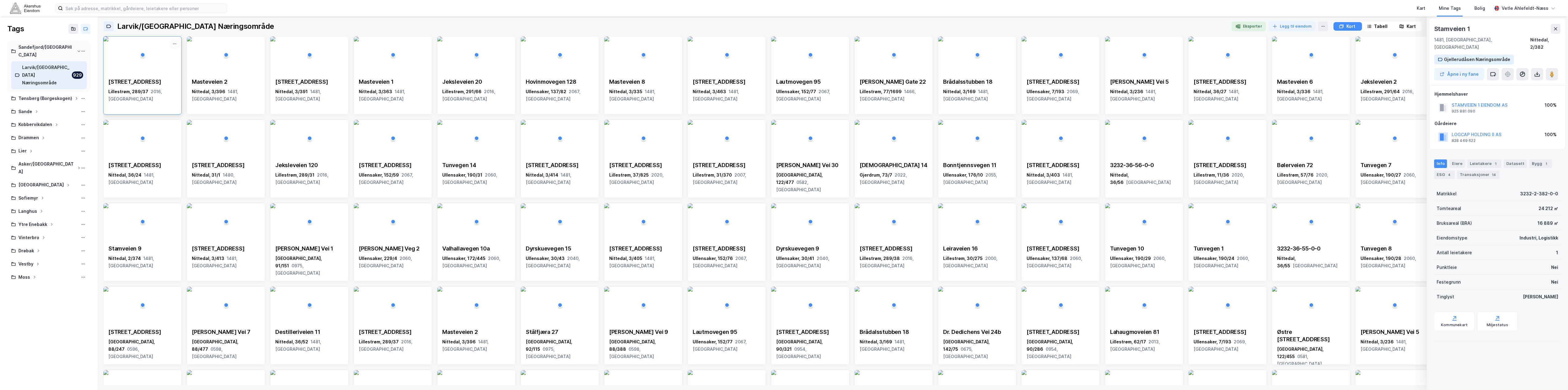
click at [176, 41] on button at bounding box center [175, 44] width 10 height 10
click at [172, 47] on button at bounding box center [175, 44] width 10 height 10
click at [166, 51] on div "Fjerne" at bounding box center [149, 55] width 61 height 10
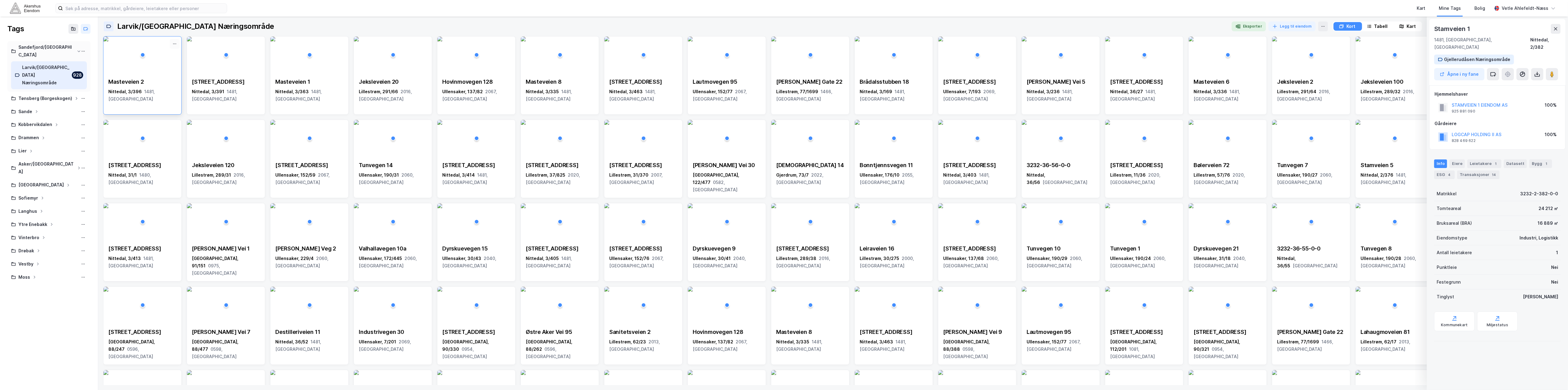
click at [172, 46] on icon at bounding box center [175, 44] width 5 height 5
click at [172, 44] on icon at bounding box center [175, 44] width 5 height 5
click at [158, 54] on div "Fjerne" at bounding box center [149, 55] width 61 height 10
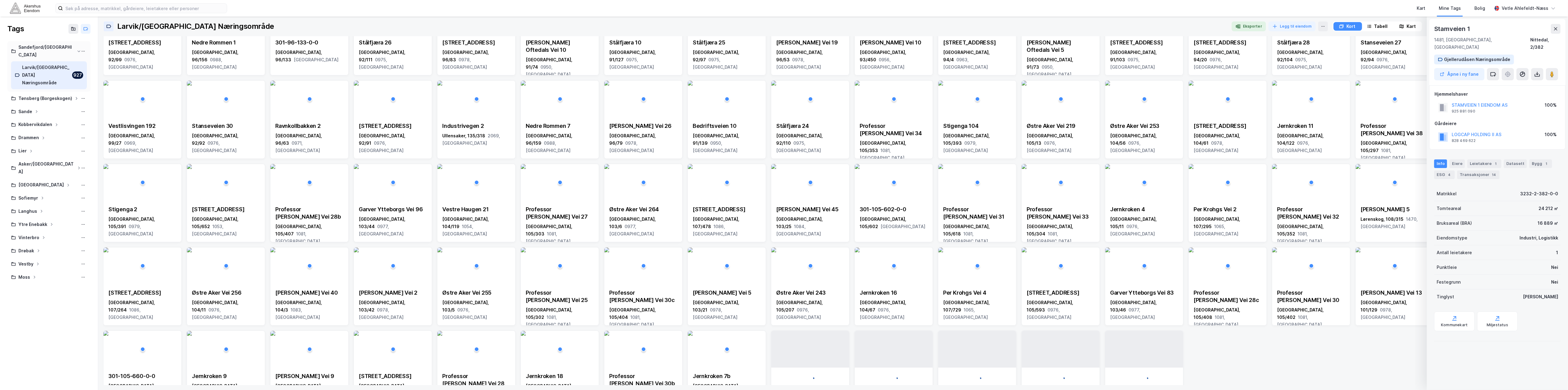
scroll to position [1899, 0]
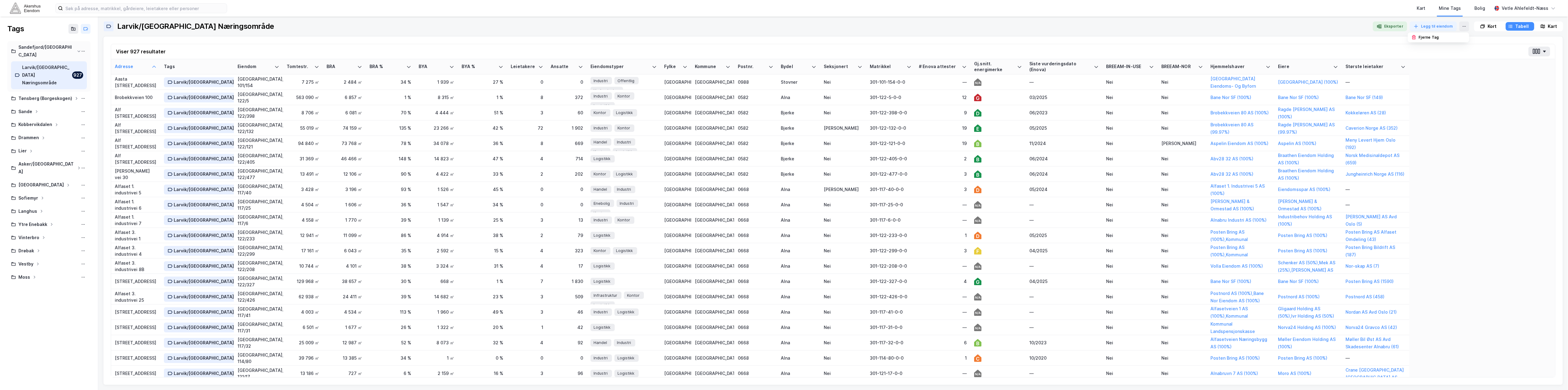
click at [80, 71] on div "927" at bounding box center [77, 75] width 11 height 7
click at [1463, 27] on icon at bounding box center [1465, 26] width 5 height 5
click at [1443, 36] on div "Fjerne Tag" at bounding box center [1438, 37] width 61 height 10
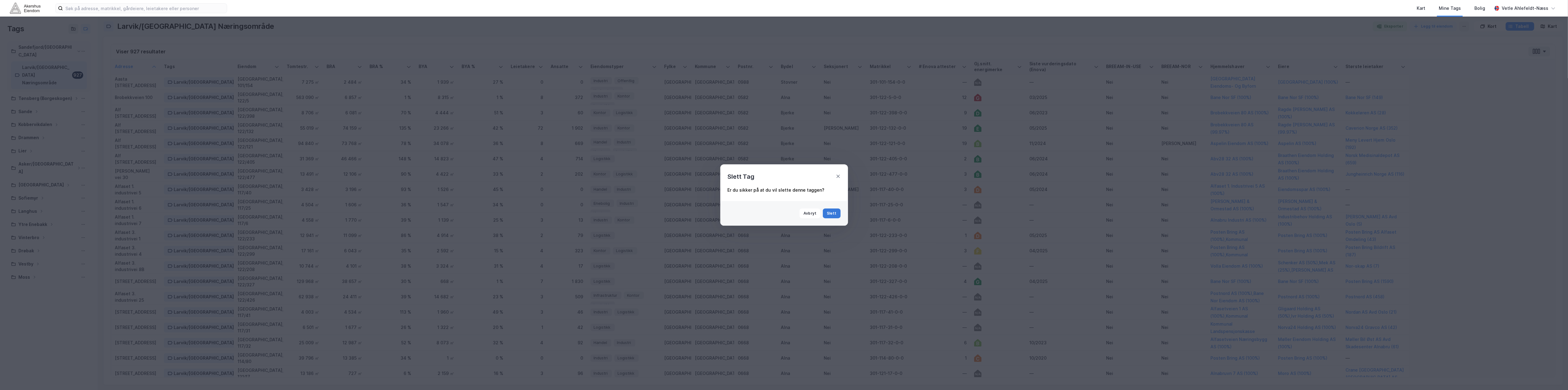
click at [830, 214] on button "Slett" at bounding box center [831, 214] width 18 height 10
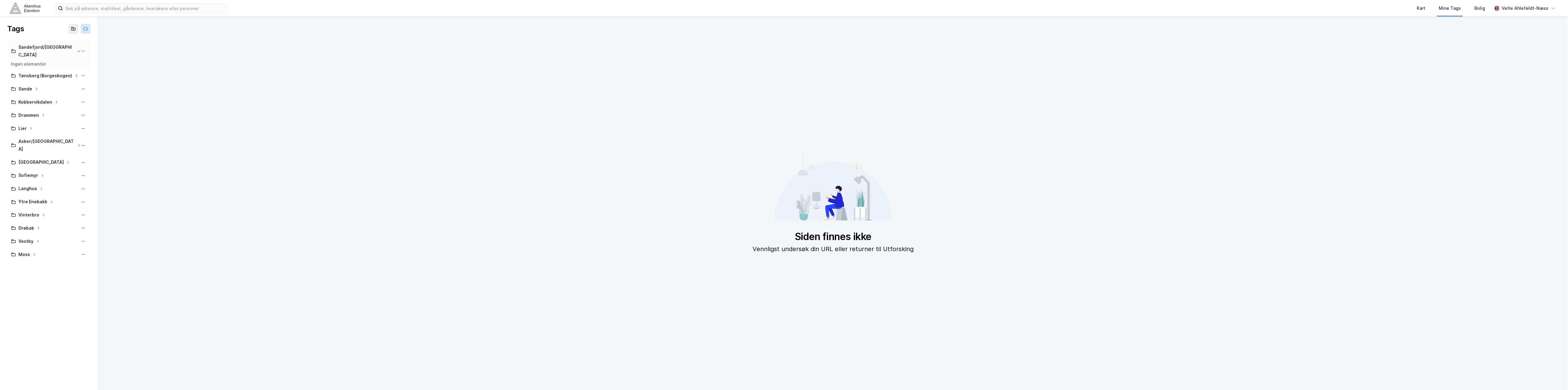
click at [83, 30] on icon at bounding box center [86, 29] width 5 height 5
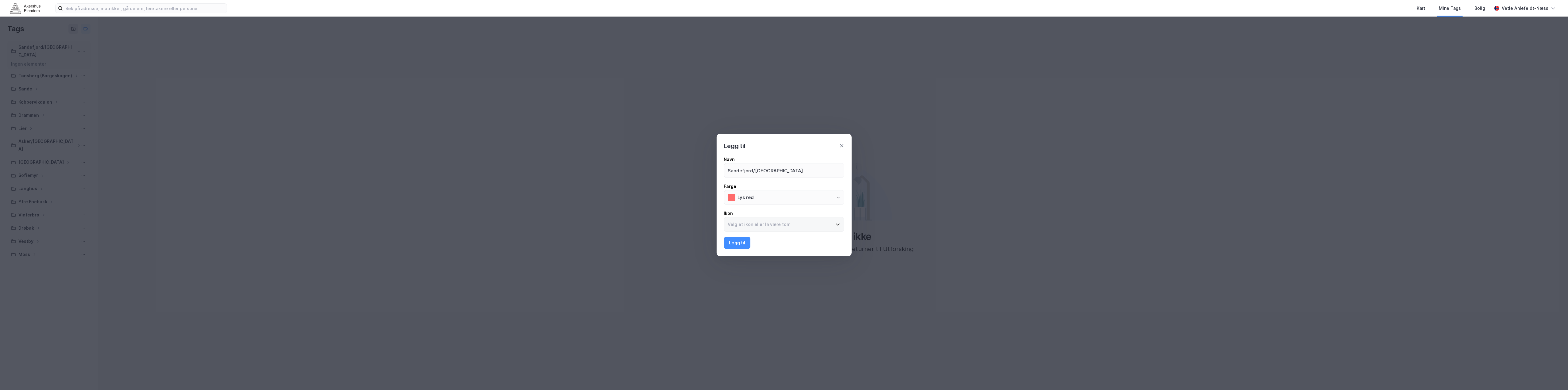
type input "Sandefjord/[GEOGRAPHIC_DATA]"
click at [752, 230] on input at bounding box center [780, 224] width 113 height 14
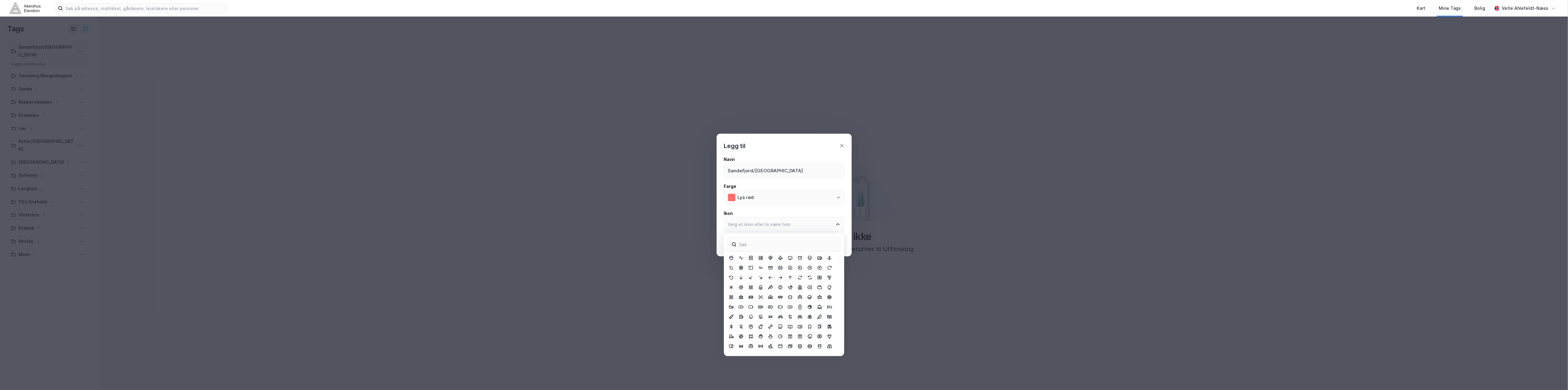
click at [803, 232] on div "Navn Sandefjord/Larvik Farge Lys rød Ikon Legg til" at bounding box center [784, 202] width 121 height 93
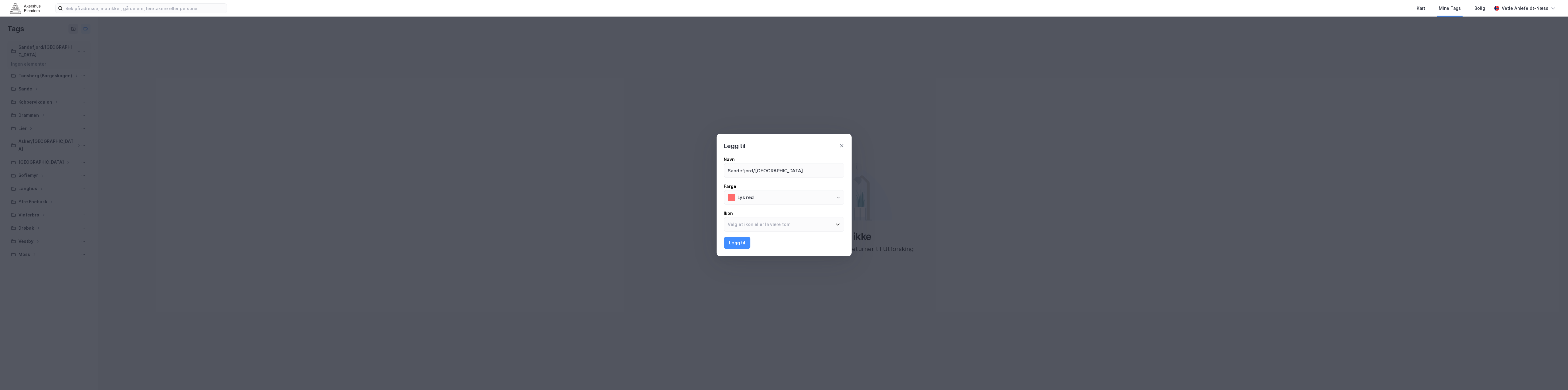
click at [741, 243] on button "Legg til" at bounding box center [737, 243] width 27 height 12
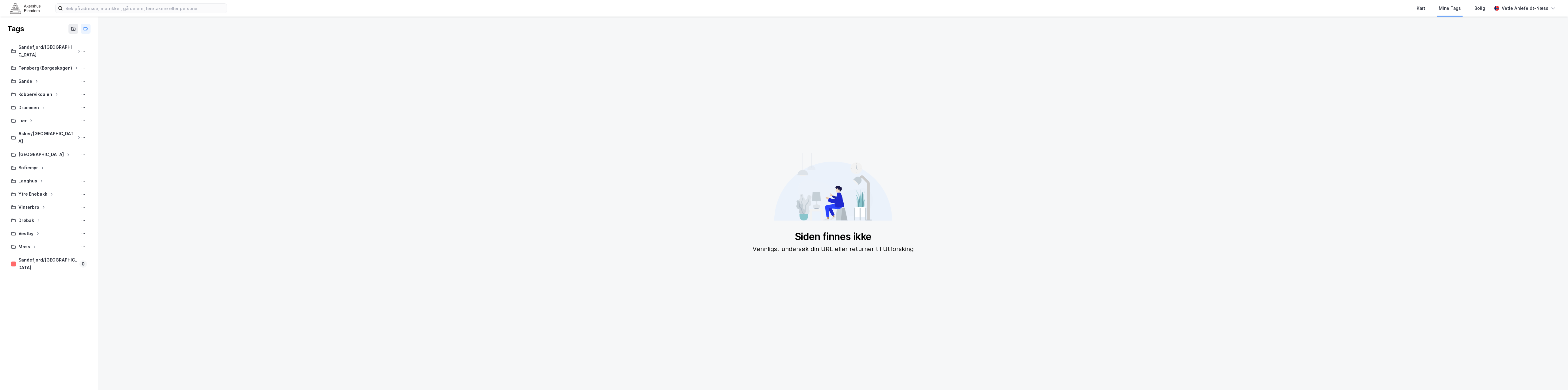
click at [1011, 211] on div "Siden finnes ikke Vennligst undersøk din URL eller returner til Utforsking" at bounding box center [833, 203] width 1460 height 364
click at [63, 257] on div "Sandefjord/[GEOGRAPHIC_DATA]" at bounding box center [47, 264] width 58 height 15
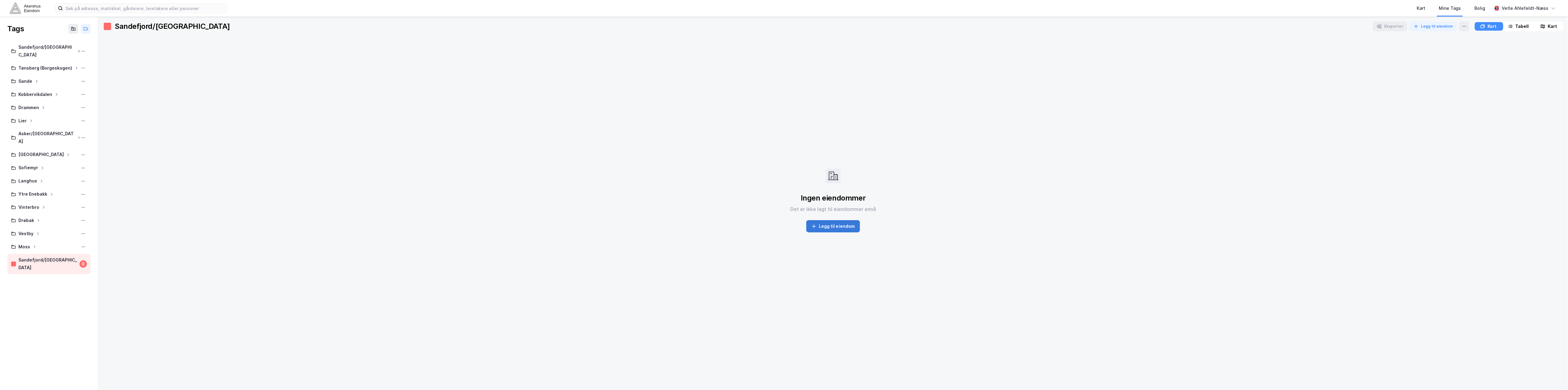
click at [829, 228] on button "Legg til eiendom" at bounding box center [833, 226] width 54 height 12
click at [1418, 40] on div "[PERSON_NAME] inn matrikkelnøkler" at bounding box center [1419, 41] width 65 height 15
click at [1375, 58] on textarea at bounding box center [1378, 73] width 147 height 34
paste textarea "3909-2040-77-0-0 3907-42-786-0-0 3907-87-241-0-0 3907-87-257-0-0 3907-115-93-0-…"
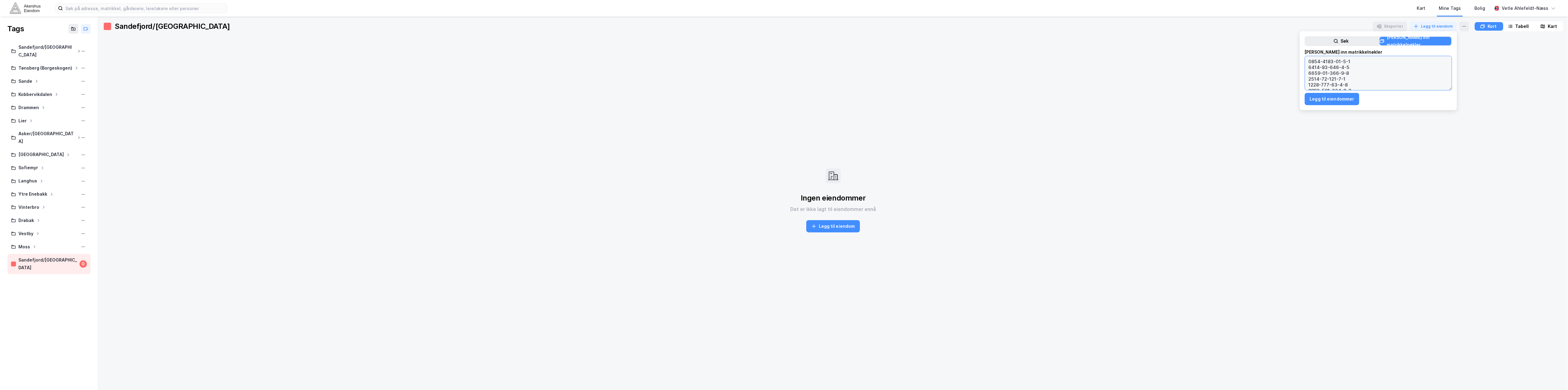
scroll to position [1286, 0]
type textarea "3909-2040-77-0-0 3907-42-786-0-0 3907-87-241-0-0 3907-87-257-0-0 3907-115-93-0-…"
click at [1336, 96] on button "Legg til eiendommer" at bounding box center [1332, 99] width 55 height 12
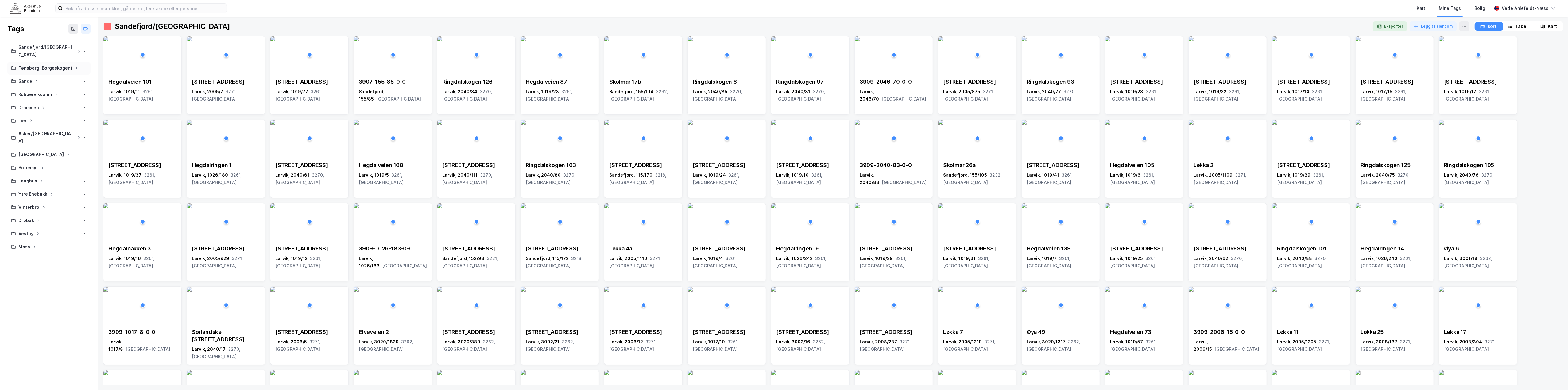
click at [71, 62] on div "Tønsberg (Borgeskogen)" at bounding box center [49, 68] width 83 height 13
click at [63, 46] on div "Sandefjord/[GEOGRAPHIC_DATA]" at bounding box center [49, 51] width 76 height 15
click at [64, 64] on div "Tønsberg (Borgeskogen)" at bounding box center [45, 68] width 54 height 8
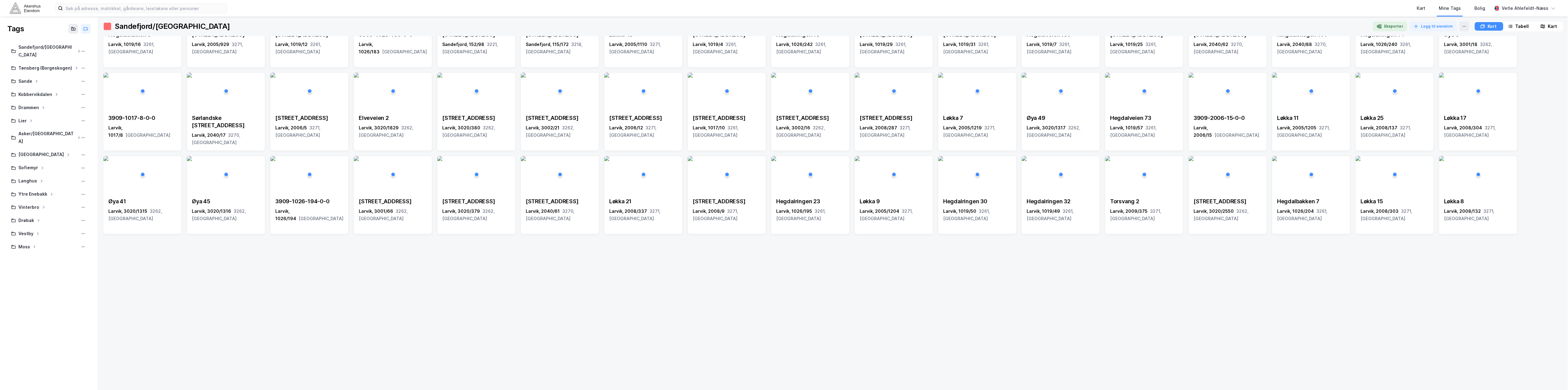
scroll to position [0, 0]
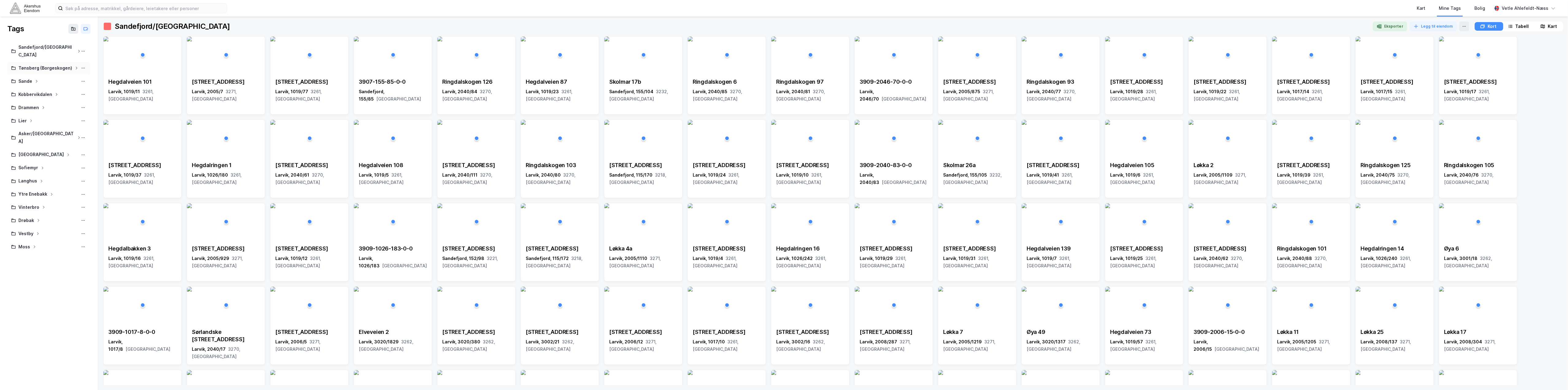
click at [44, 64] on div "Tønsberg (Borgeskogen)" at bounding box center [45, 68] width 54 height 8
click at [57, 98] on div "Fokserød Næringsområde" at bounding box center [47, 105] width 51 height 15
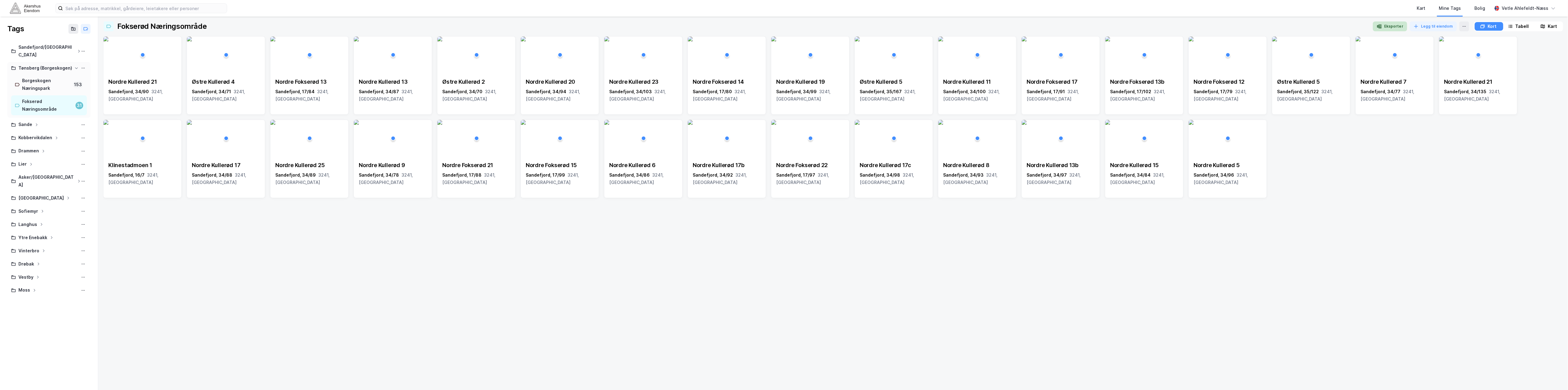
click at [1390, 26] on button "Eksporter" at bounding box center [1390, 26] width 34 height 10
click at [620, 279] on div "Nordre Kullerød 21 Sandefjord, 34/90 3241, Vestfold Østre Kullerød 4 Sandefjord…" at bounding box center [833, 211] width 1460 height 349
